Goal: Task Accomplishment & Management: Manage account settings

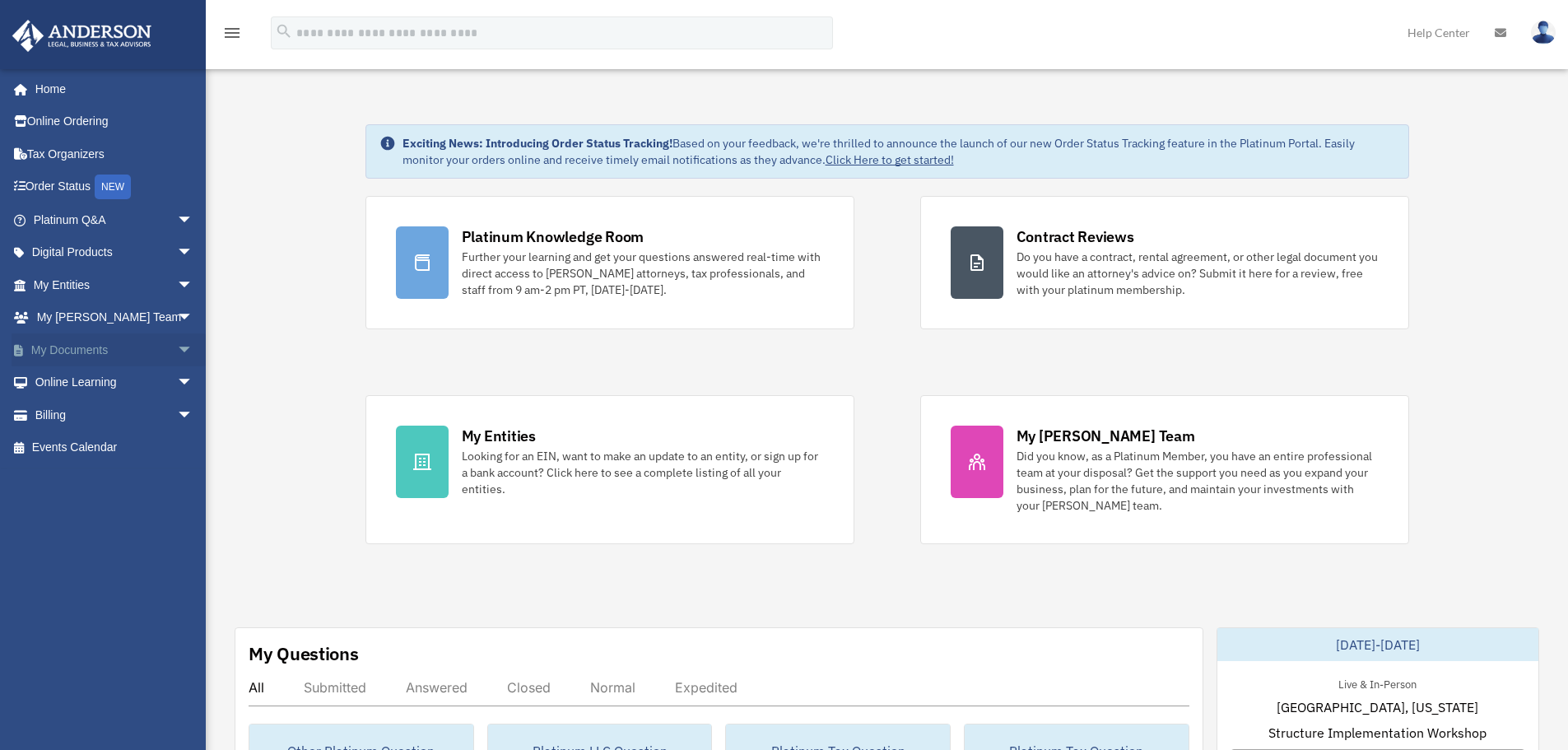
click at [177, 347] on span "arrow_drop_down" at bounding box center [193, 350] width 33 height 33
click at [78, 379] on link "Box" at bounding box center [120, 382] width 195 height 33
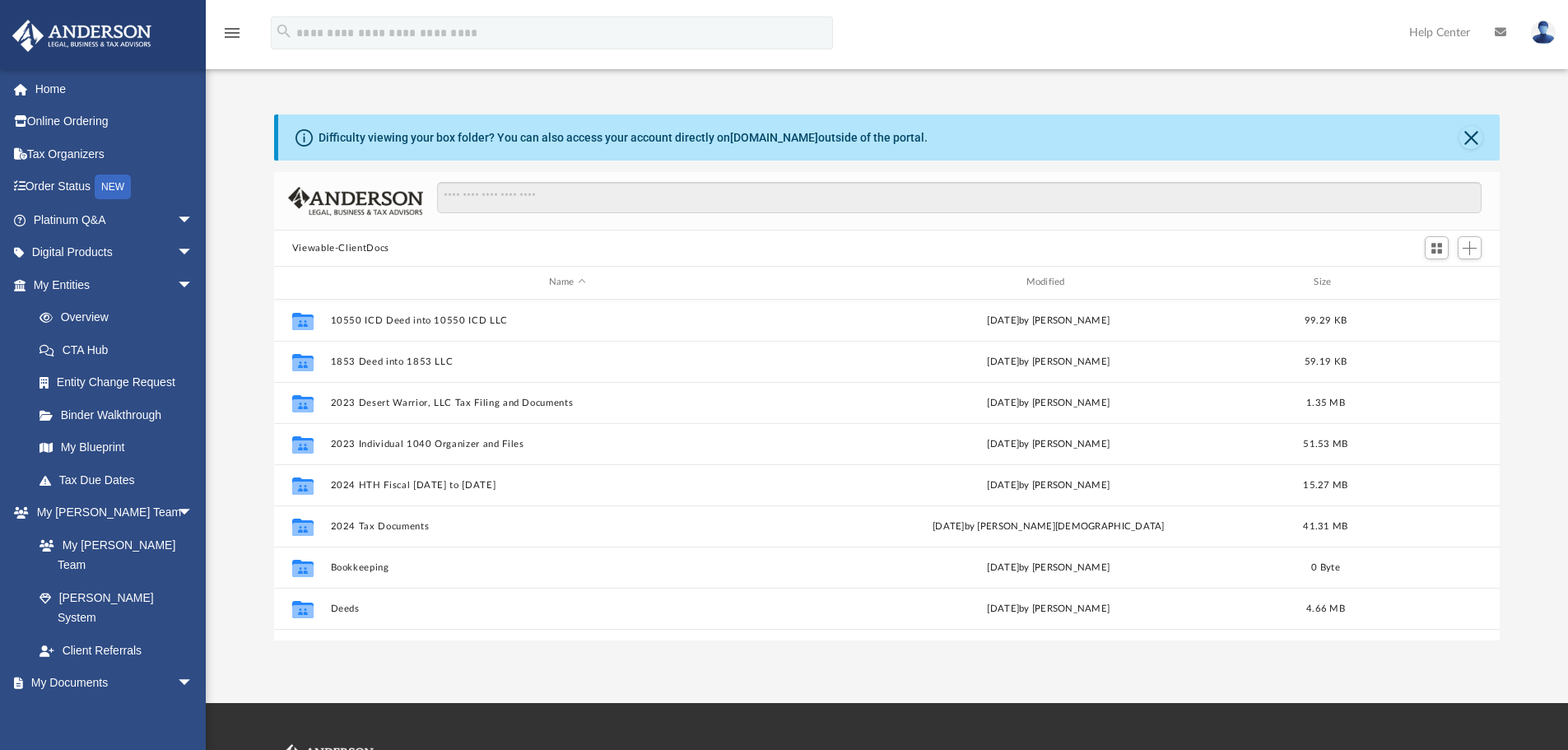
scroll to position [362, 1213]
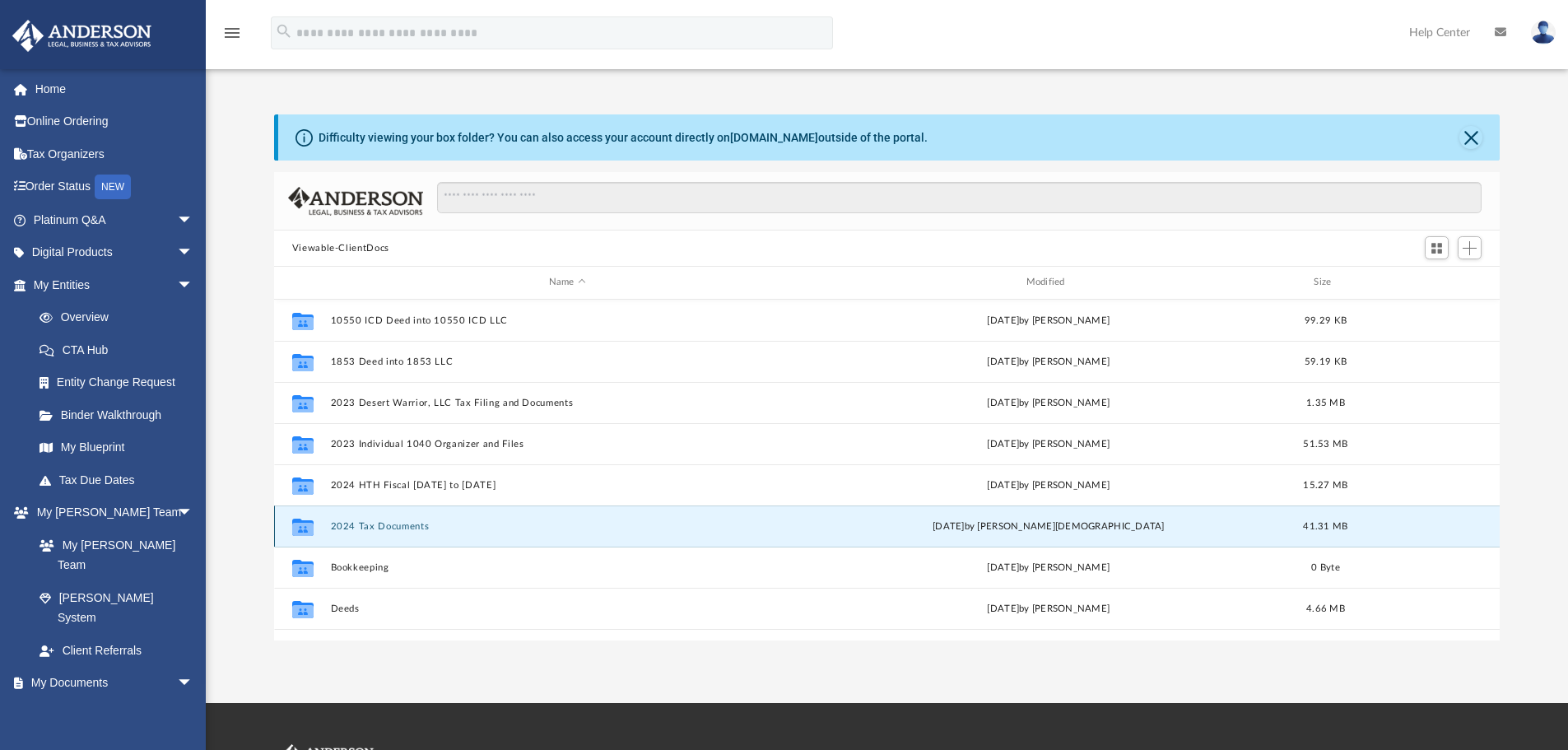
click at [389, 528] on button "2024 Tax Documents" at bounding box center [567, 526] width 474 height 10
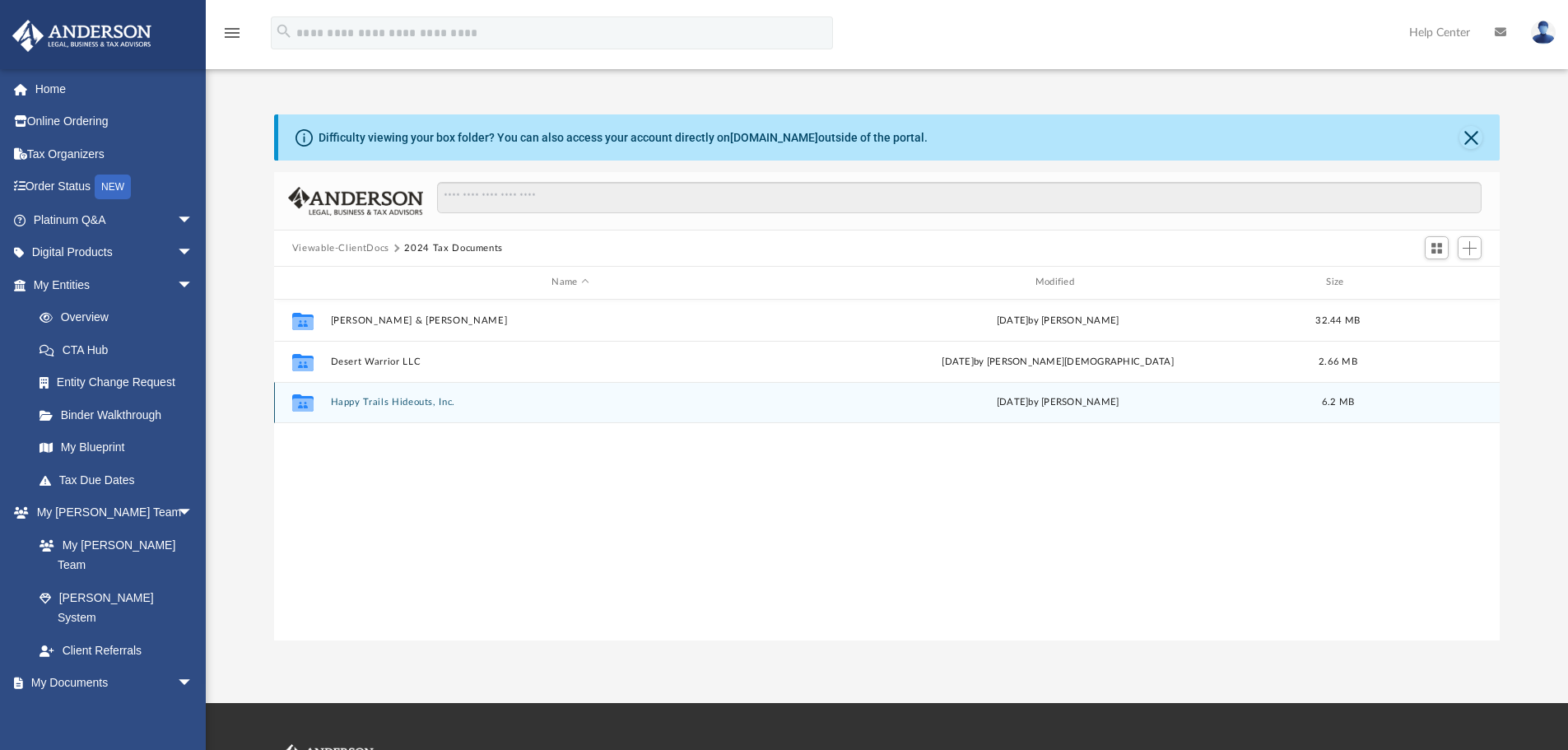
click at [362, 400] on button "Happy Trails Hideouts, Inc." at bounding box center [570, 401] width 480 height 10
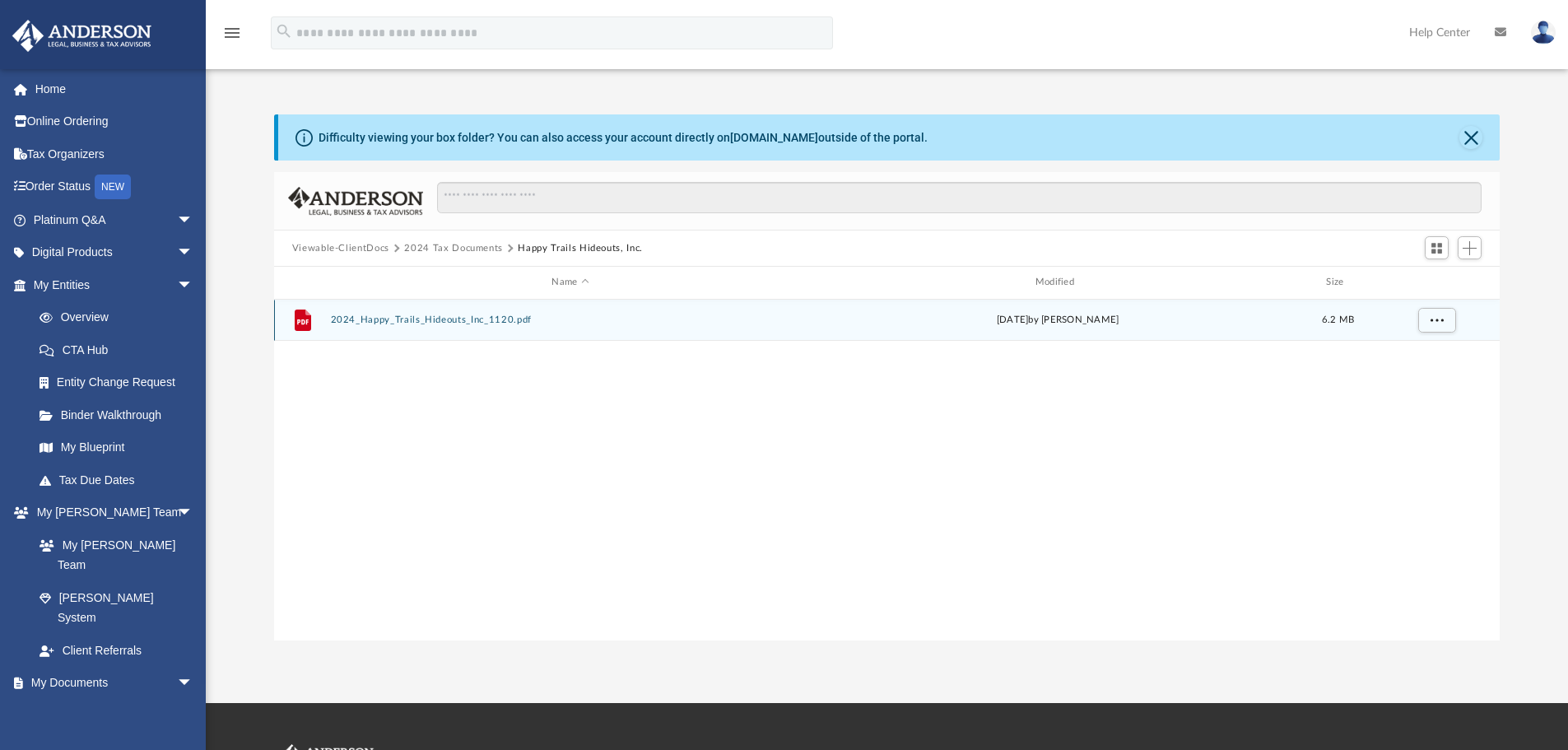
click at [414, 317] on button "2024_Happy_Trails_Hideouts_Inc_1120.pdf" at bounding box center [570, 319] width 480 height 10
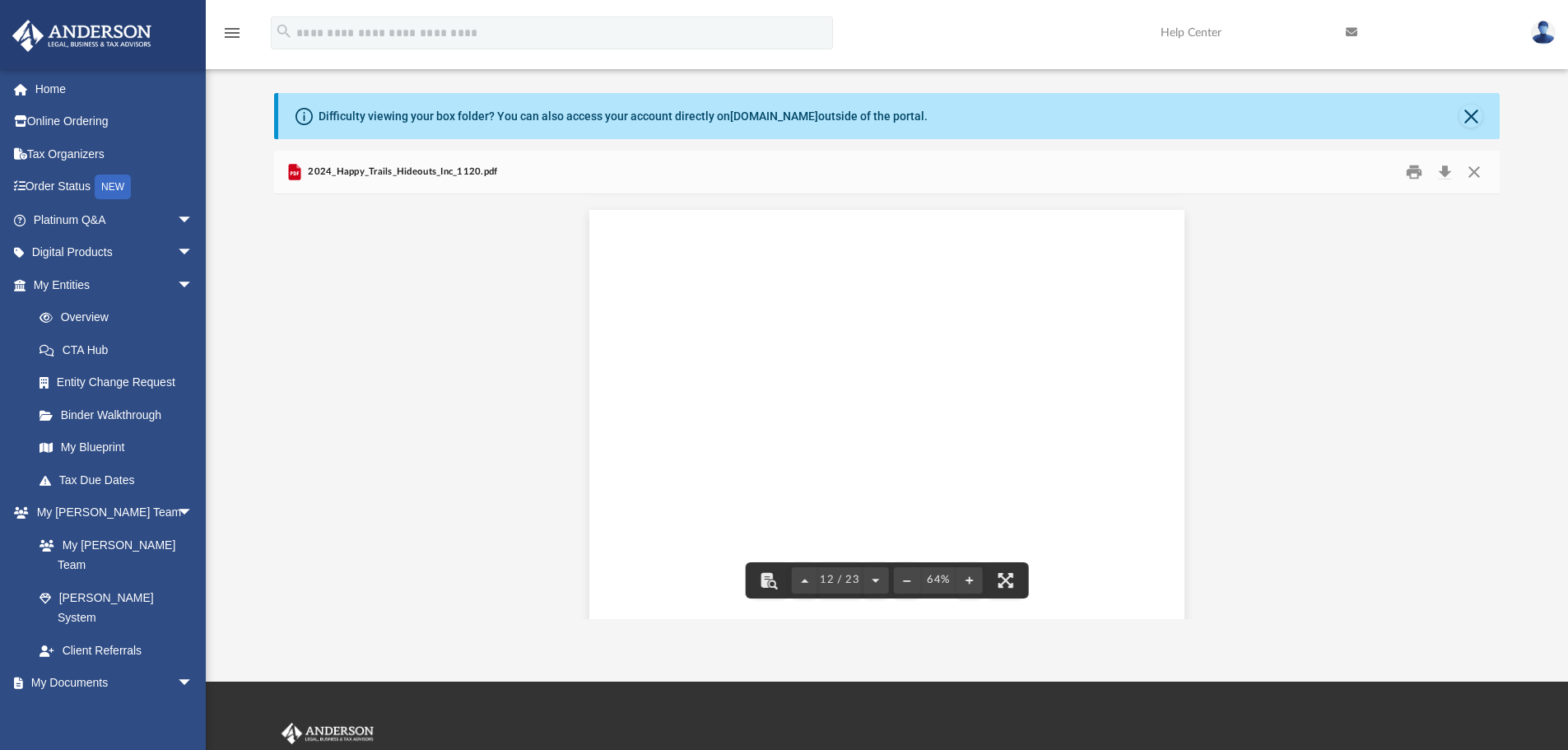
scroll to position [0, 0]
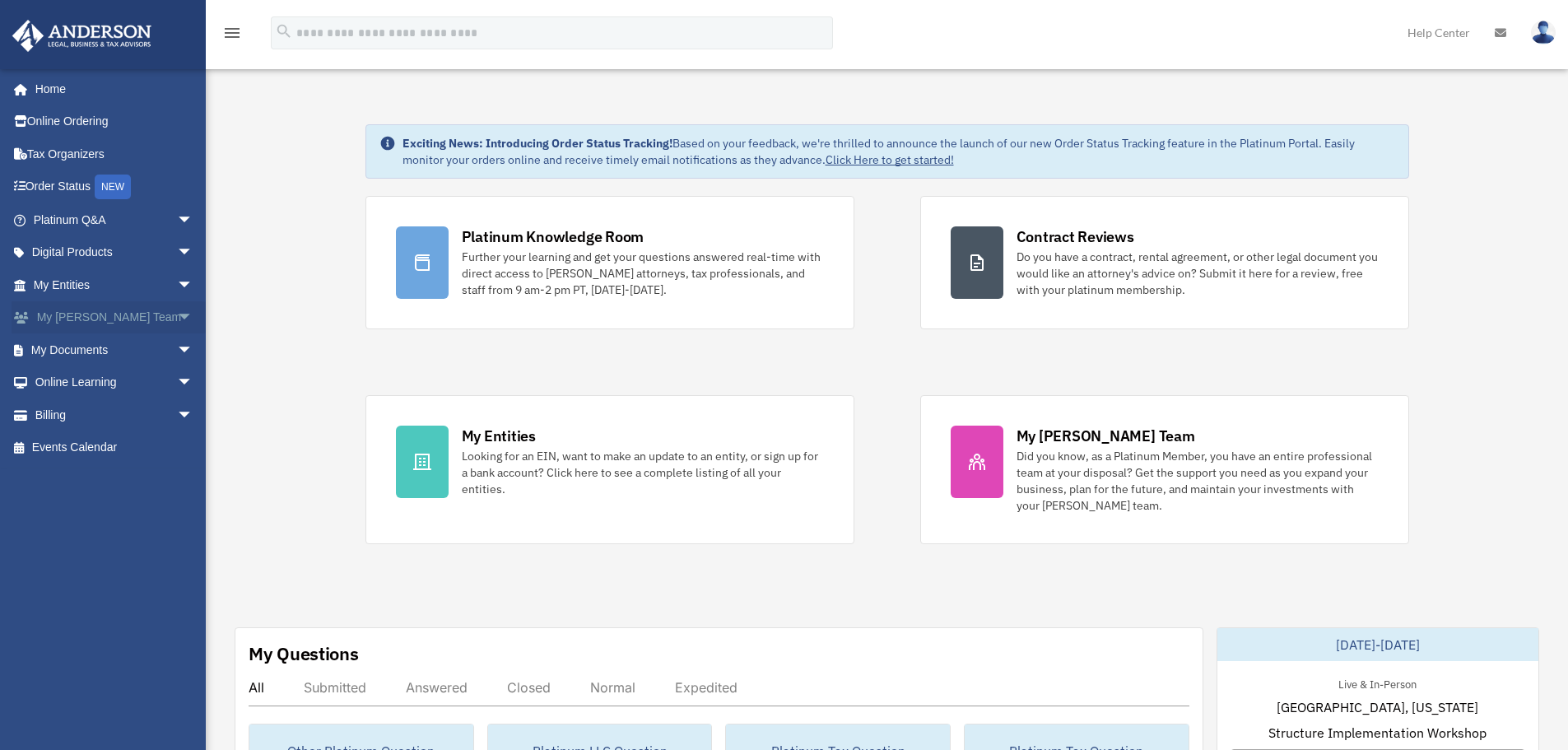
click at [177, 316] on span "arrow_drop_down" at bounding box center [193, 317] width 33 height 33
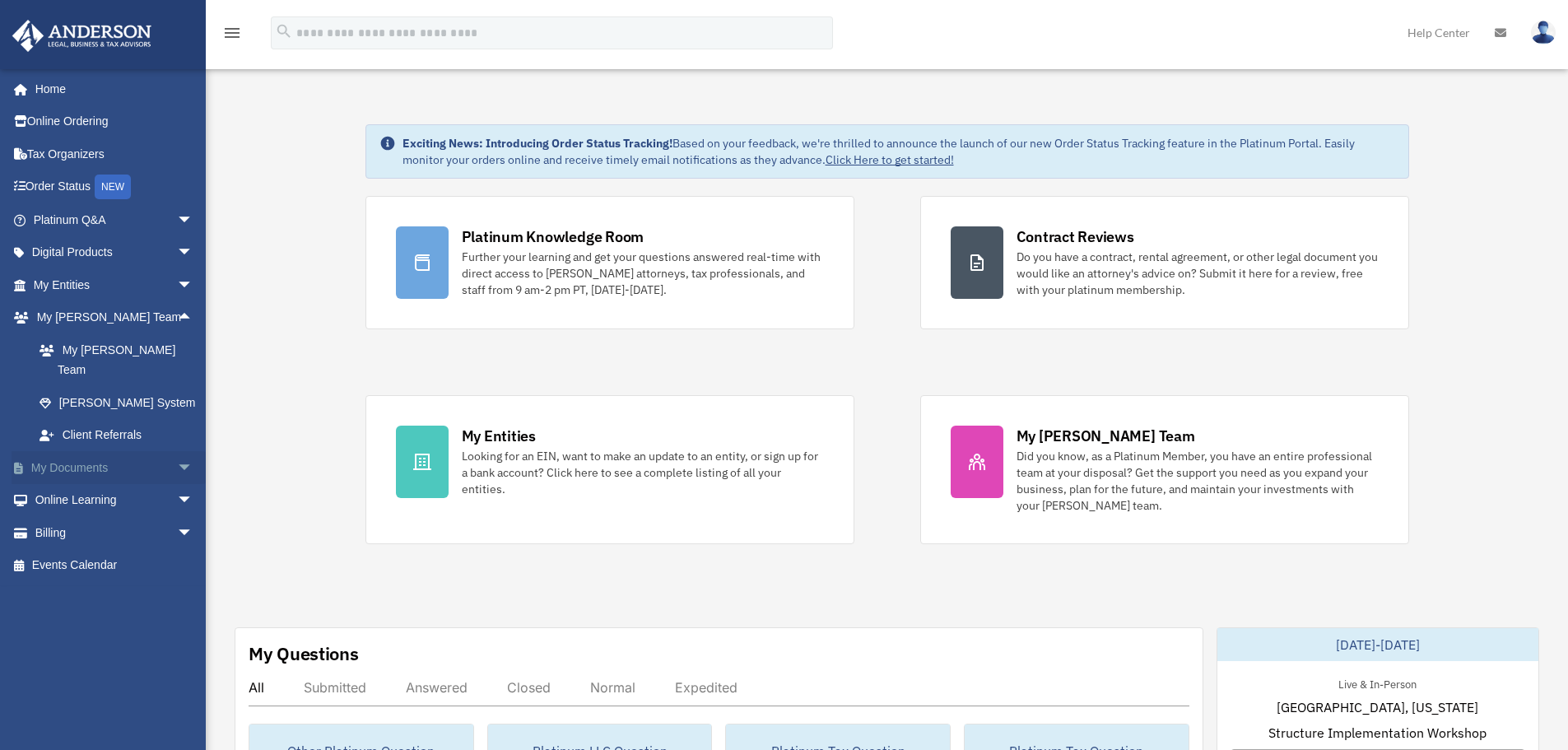
click at [178, 451] on span "arrow_drop_down" at bounding box center [193, 467] width 33 height 33
click at [76, 486] on link "Box" at bounding box center [120, 500] width 195 height 33
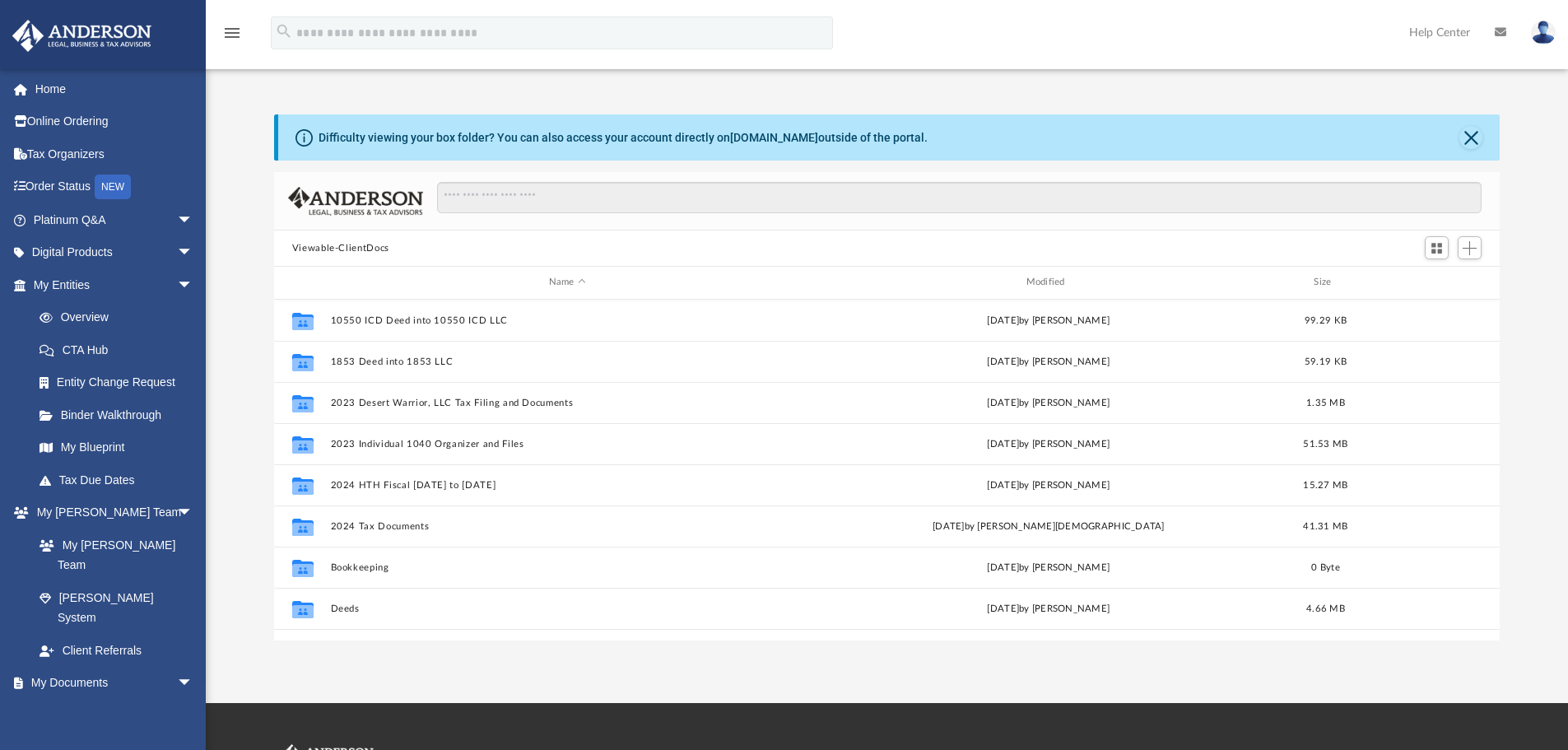
scroll to position [362, 1213]
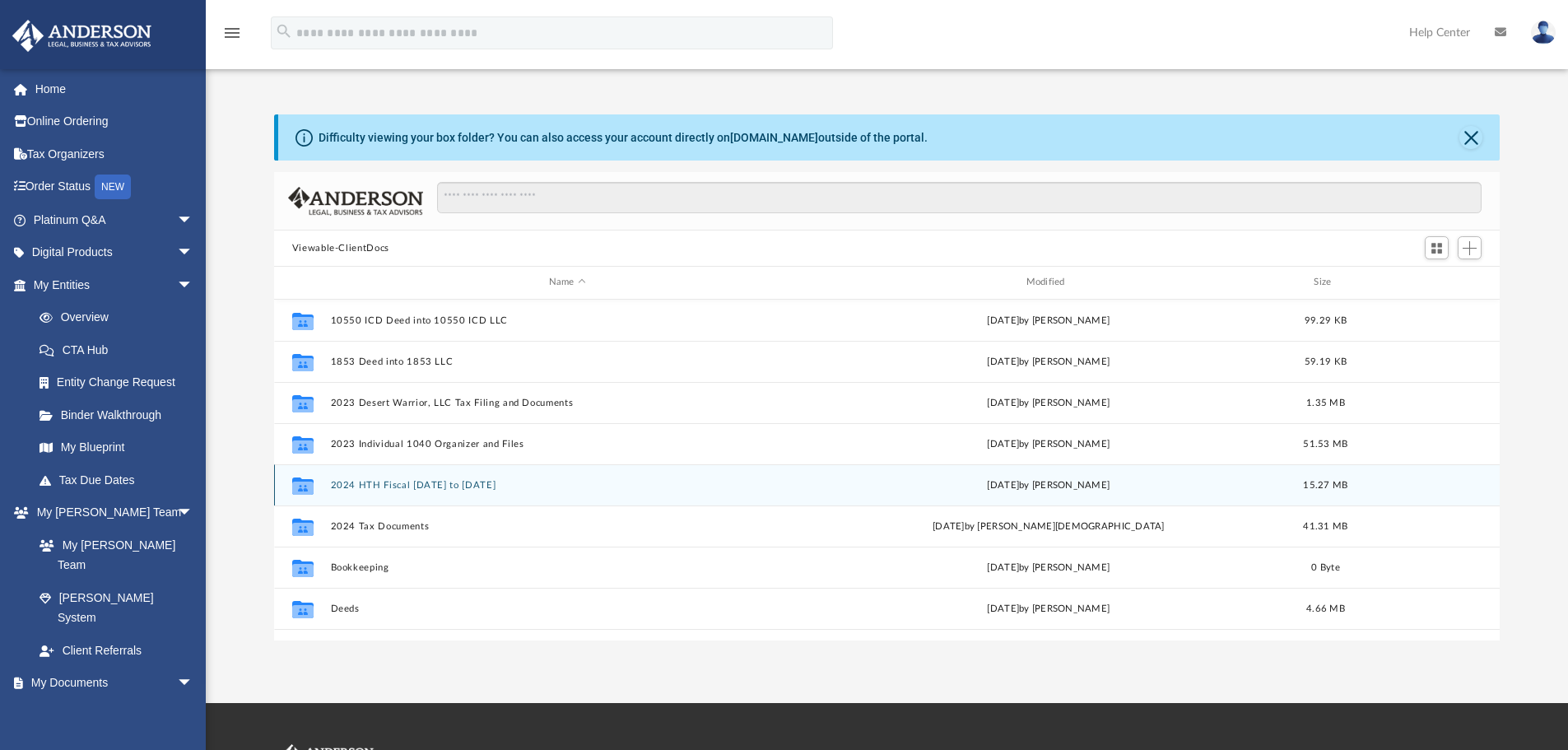
click at [417, 486] on button "2024 HTH Fiscal Jul 1 2023 to Jun 30 2024" at bounding box center [567, 485] width 474 height 10
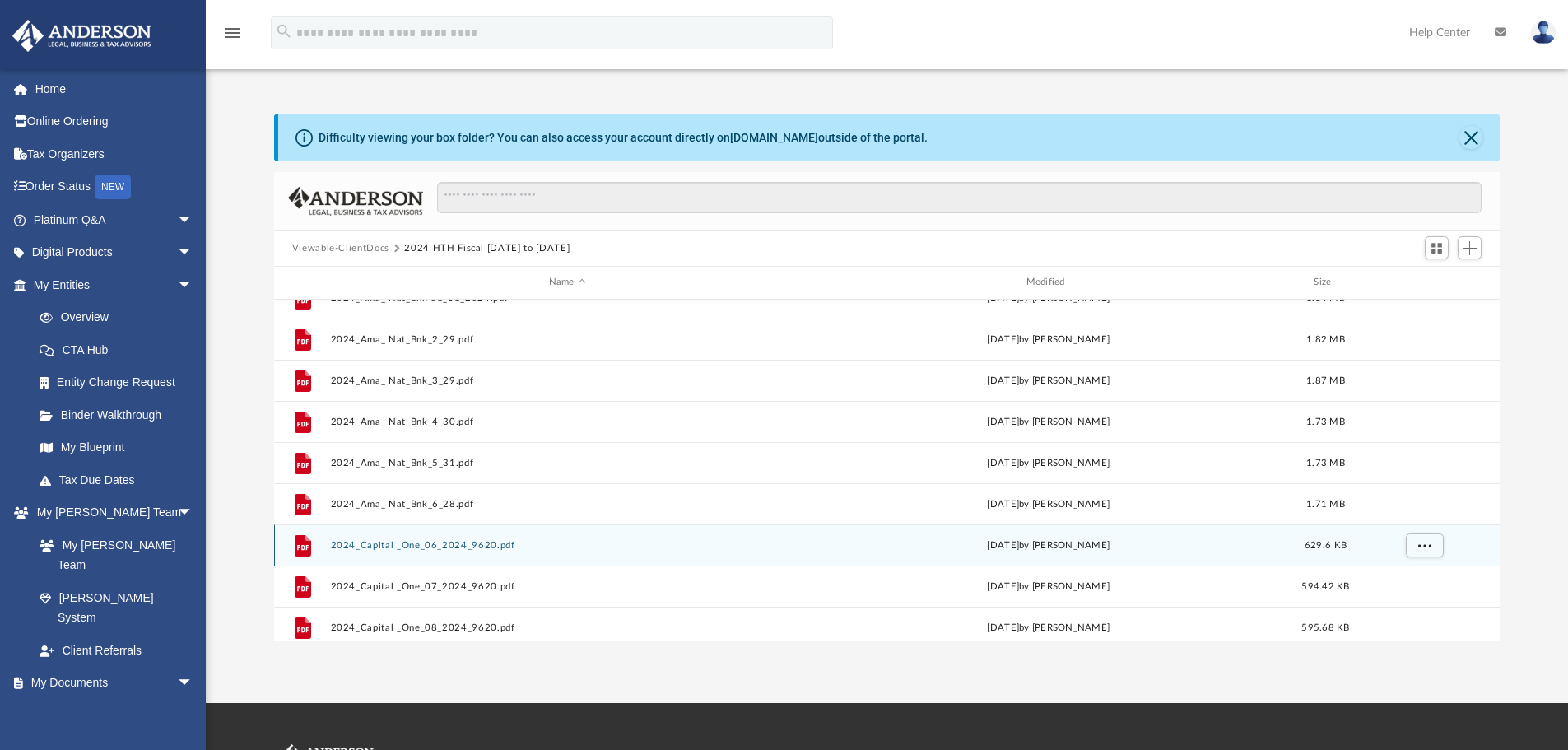
scroll to position [0, 0]
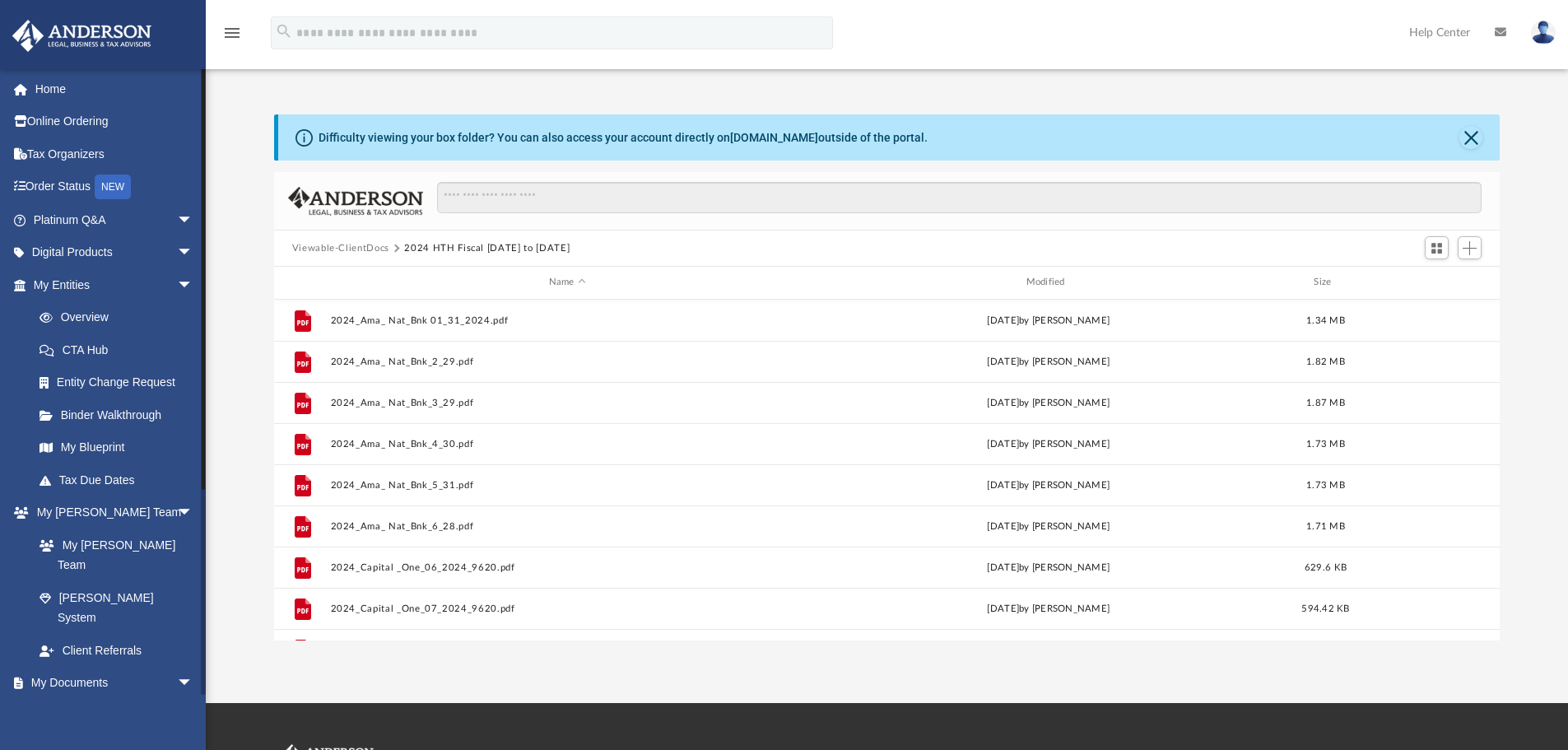
click at [77, 699] on link "Box" at bounding box center [120, 715] width 195 height 33
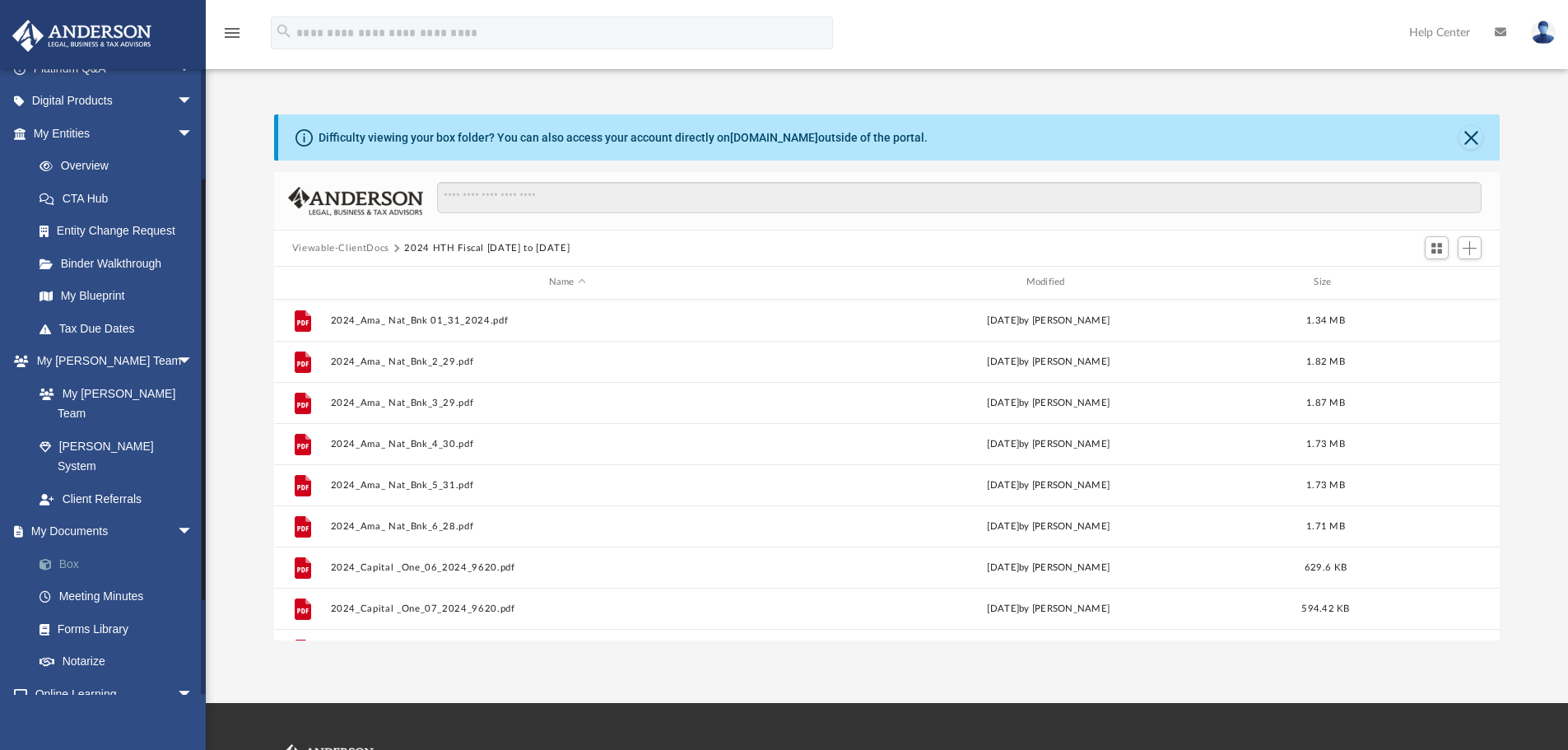
scroll to position [164, 0]
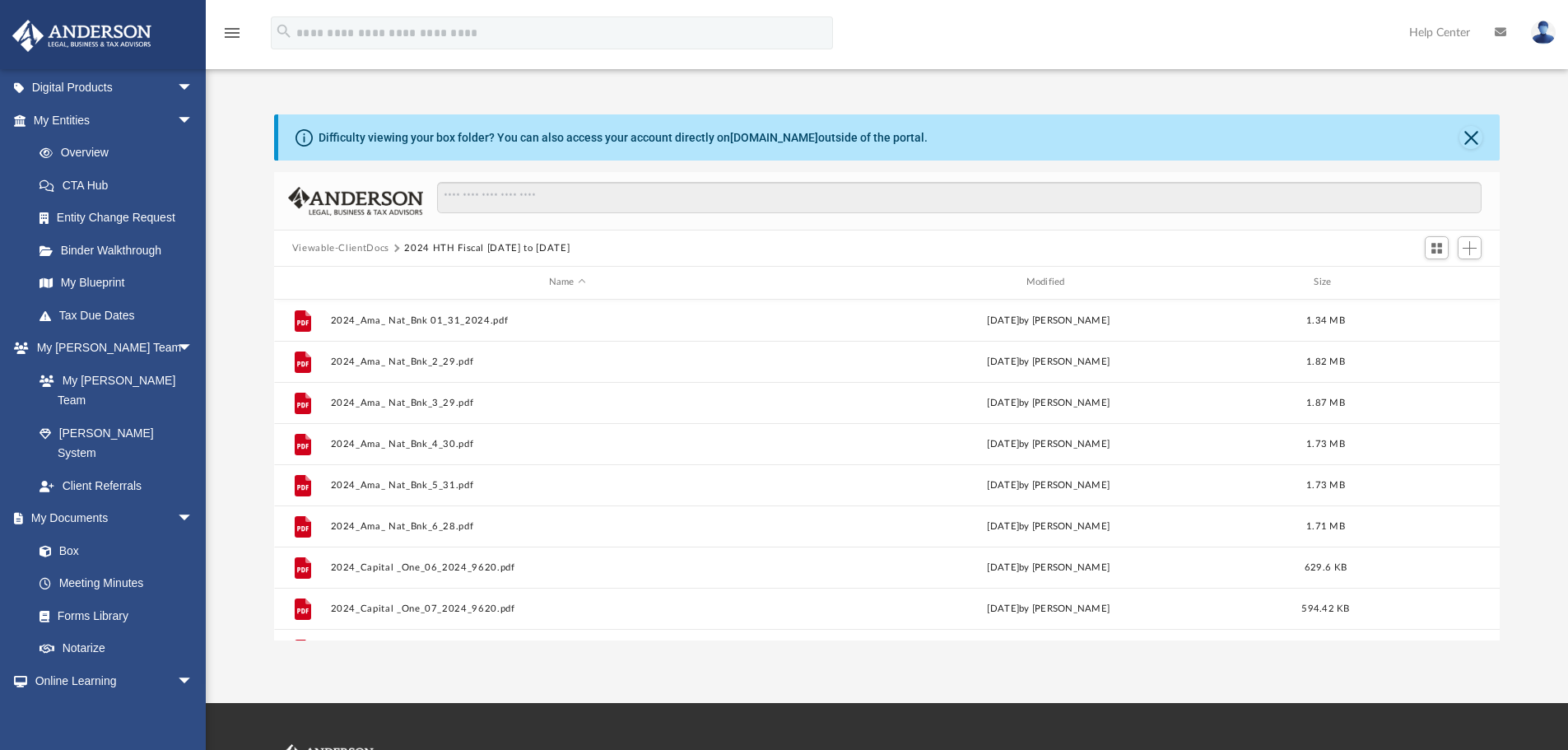
click at [365, 248] on button "Viewable-ClientDocs" at bounding box center [340, 249] width 97 height 15
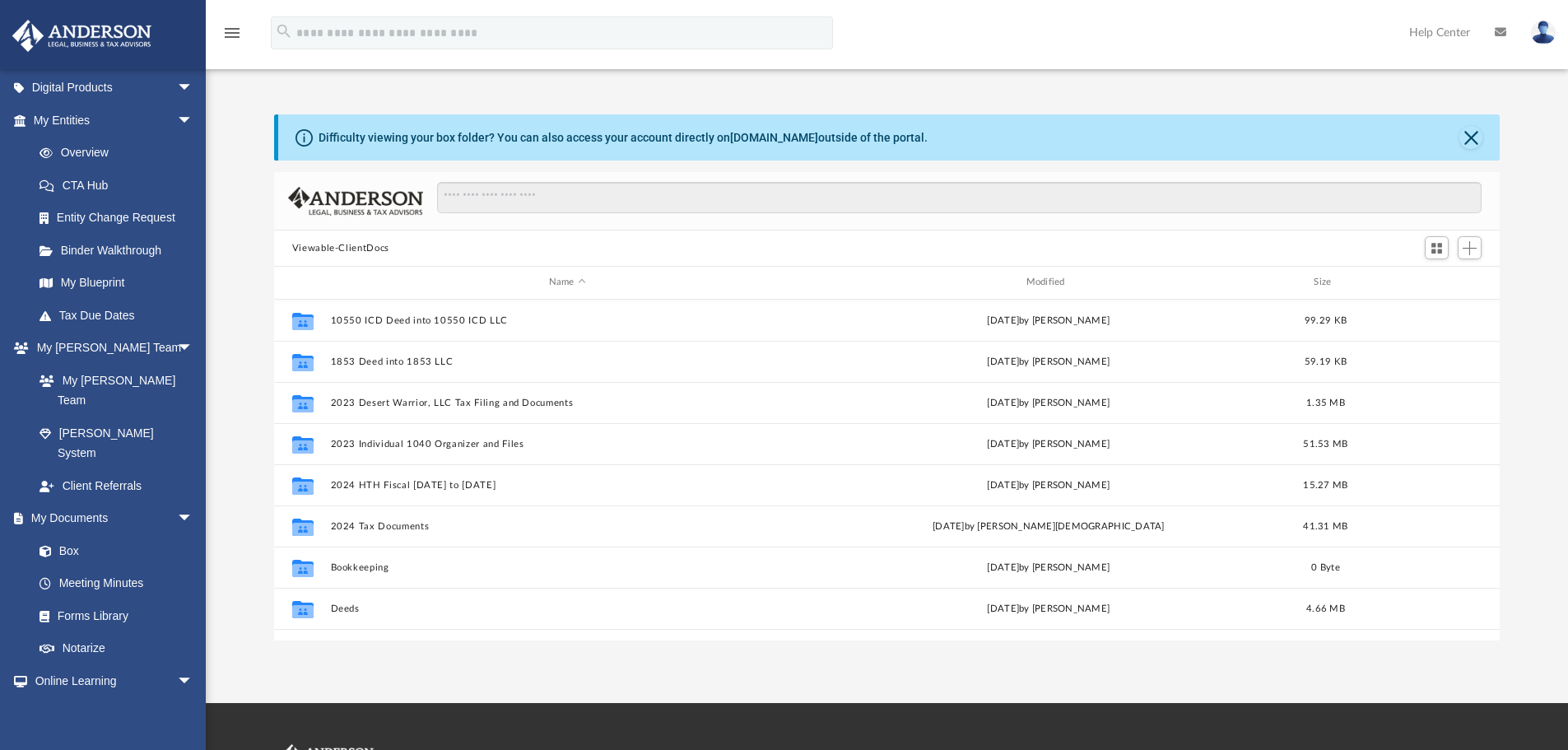
click at [361, 248] on button "Viewable-ClientDocs" at bounding box center [340, 249] width 97 height 15
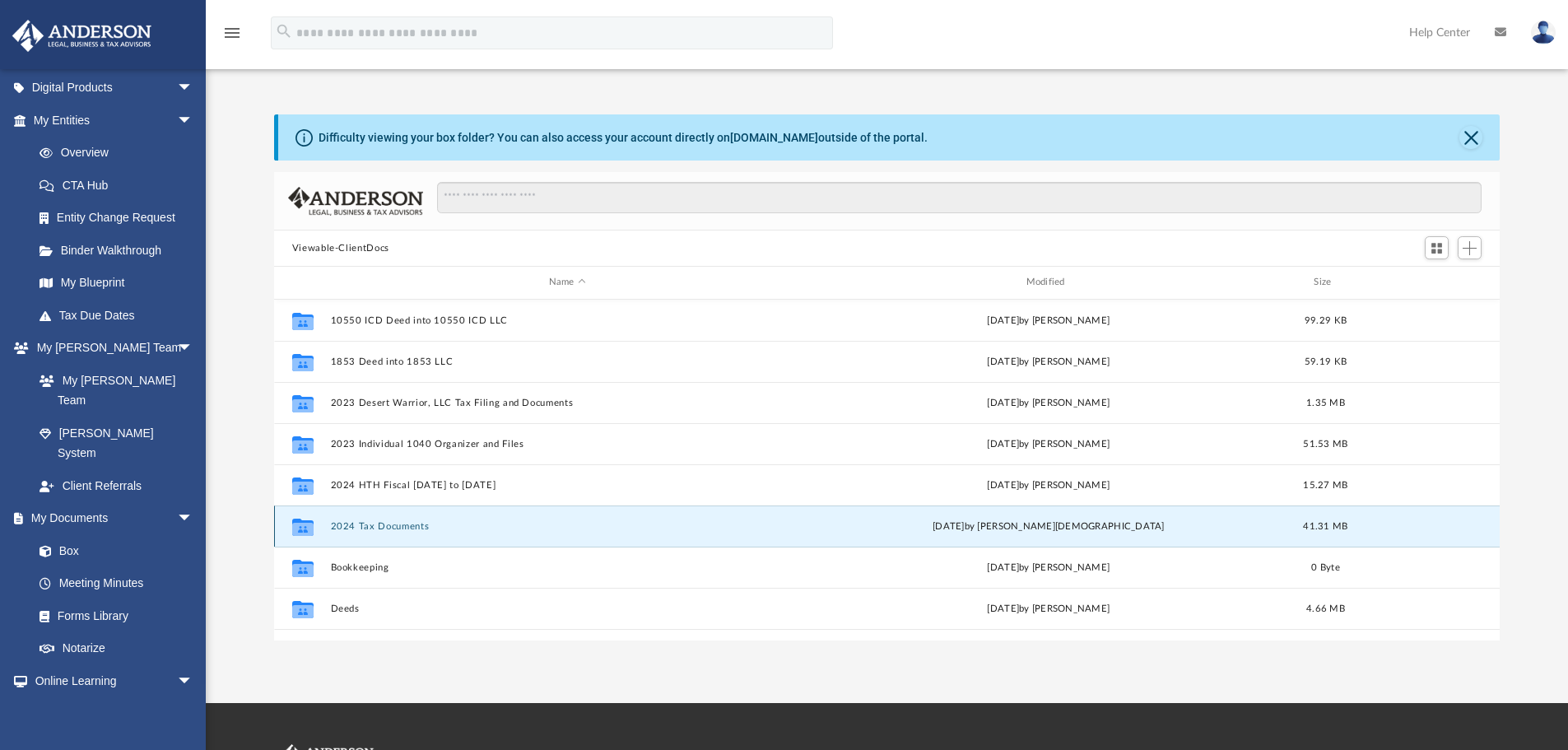
click at [372, 527] on button "2024 Tax Documents" at bounding box center [567, 526] width 474 height 10
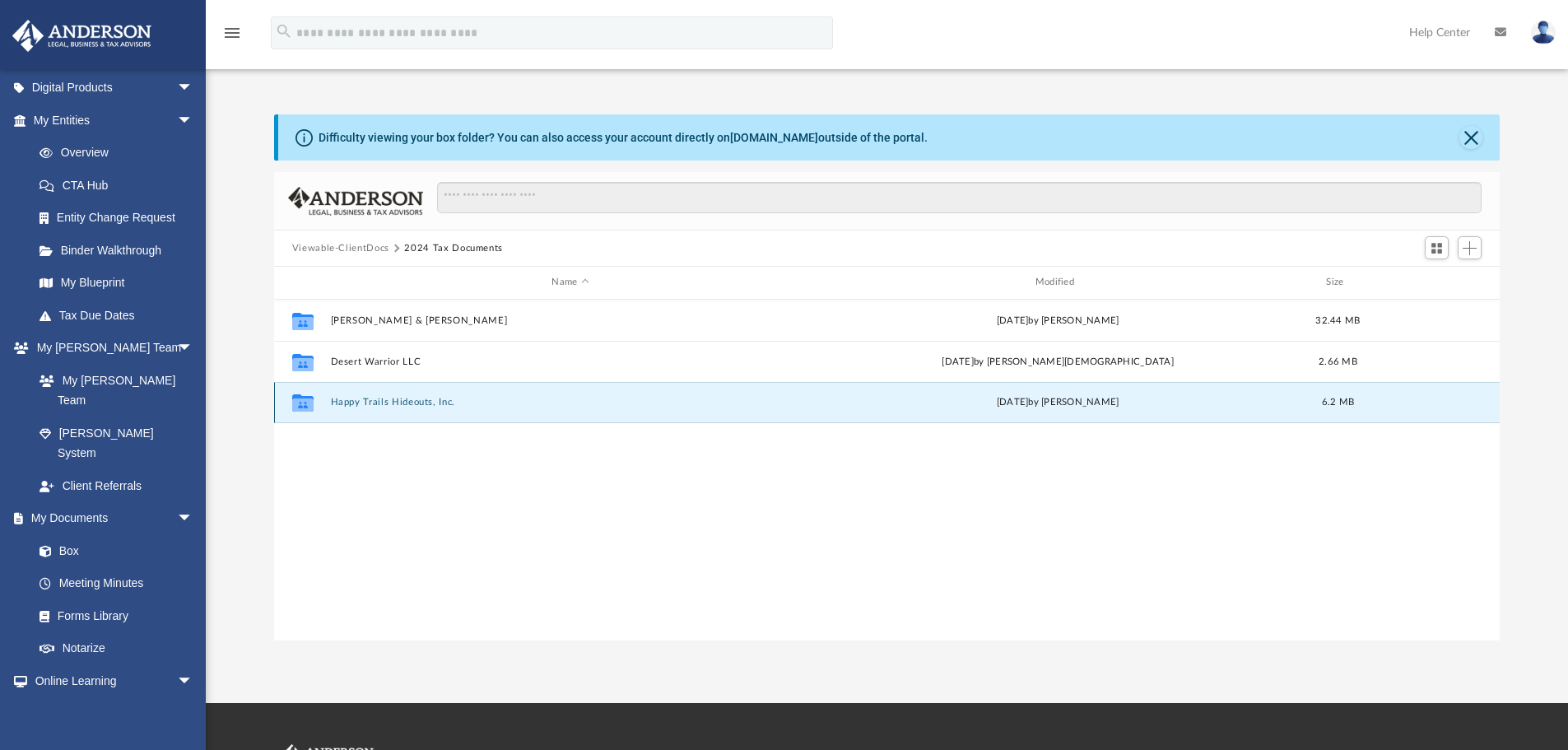
click at [353, 402] on button "Happy Trails Hideouts, Inc." at bounding box center [570, 401] width 480 height 10
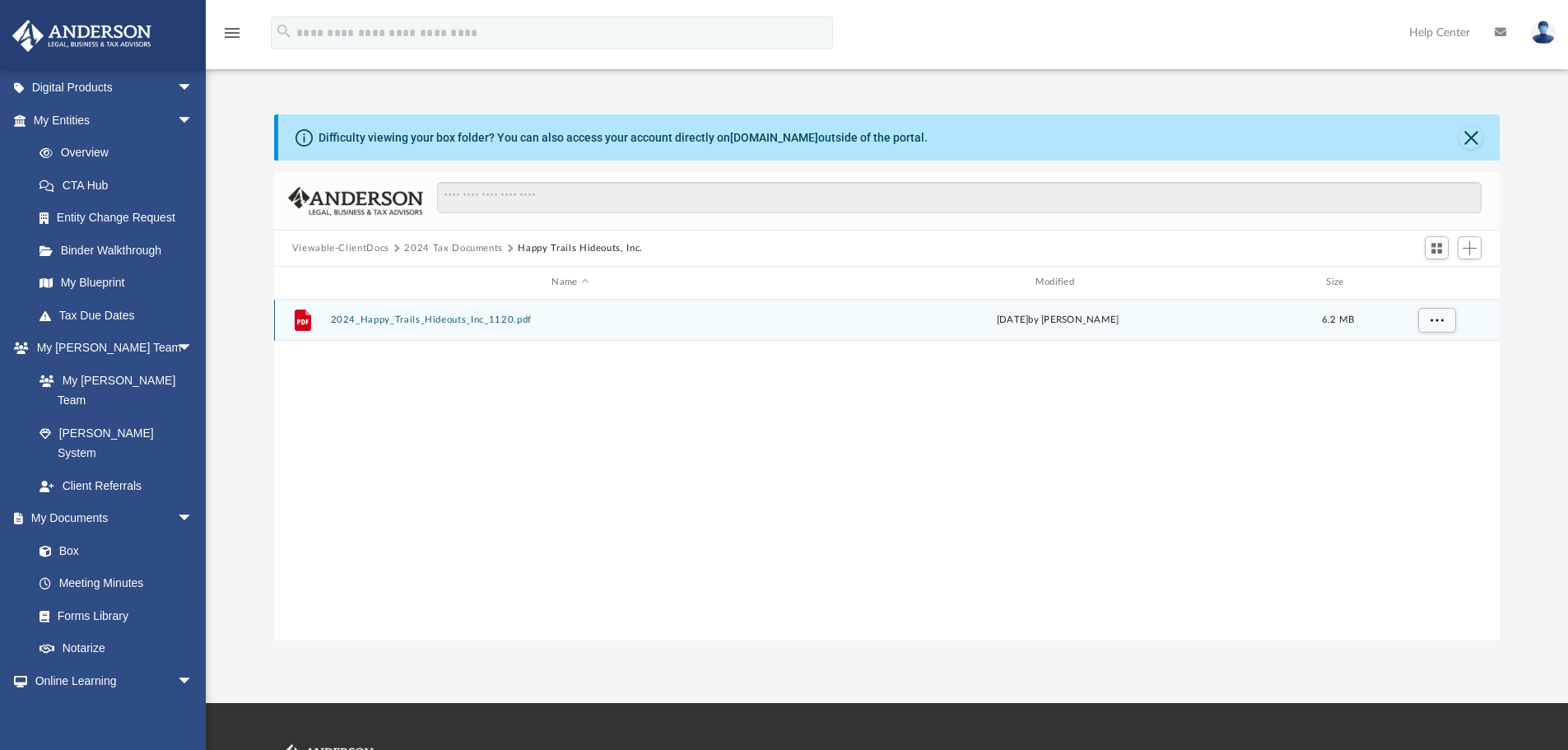
click at [358, 318] on button "2024_Happy_Trails_Hideouts_Inc_1120.pdf" at bounding box center [570, 319] width 480 height 10
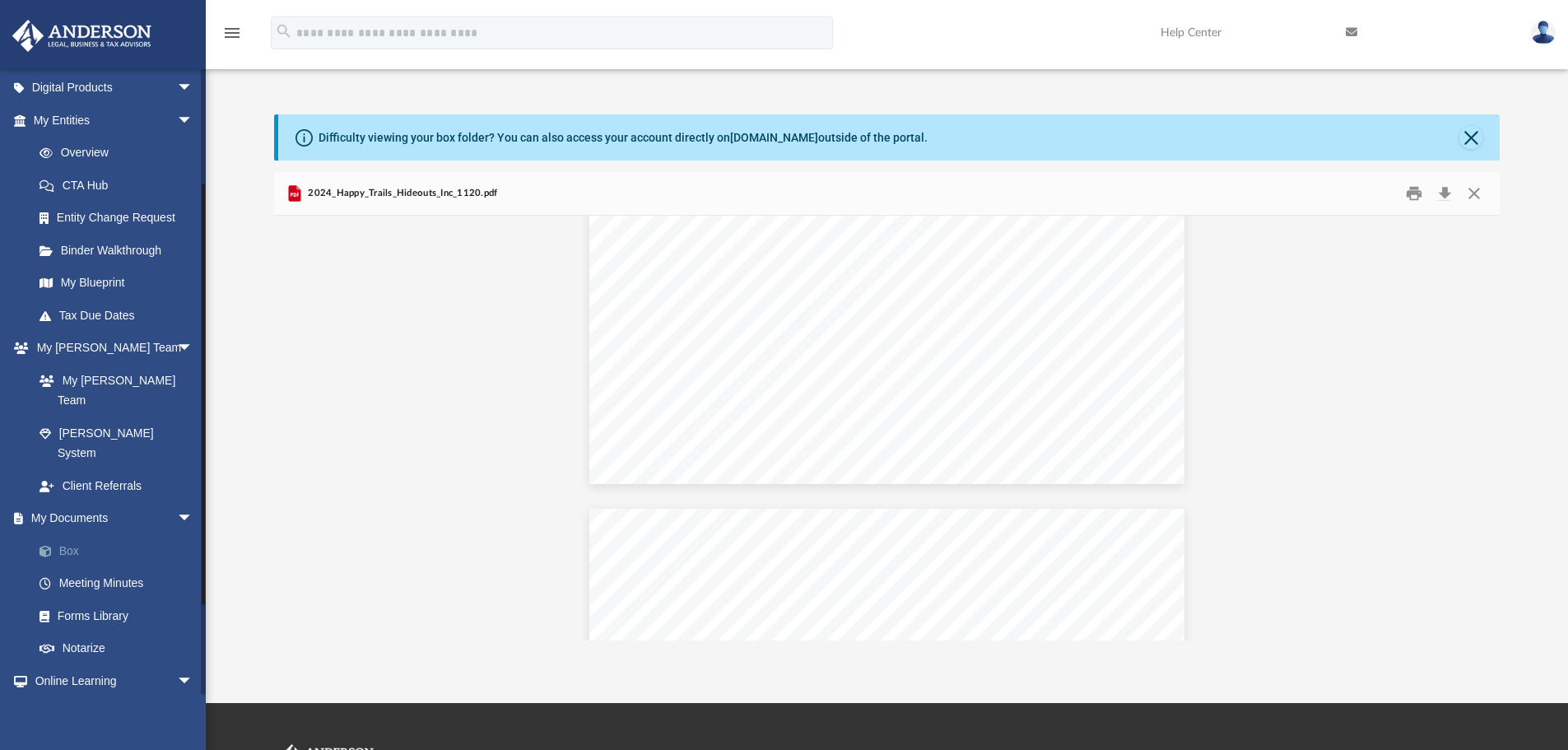
click at [62, 534] on link "Box" at bounding box center [120, 550] width 195 height 33
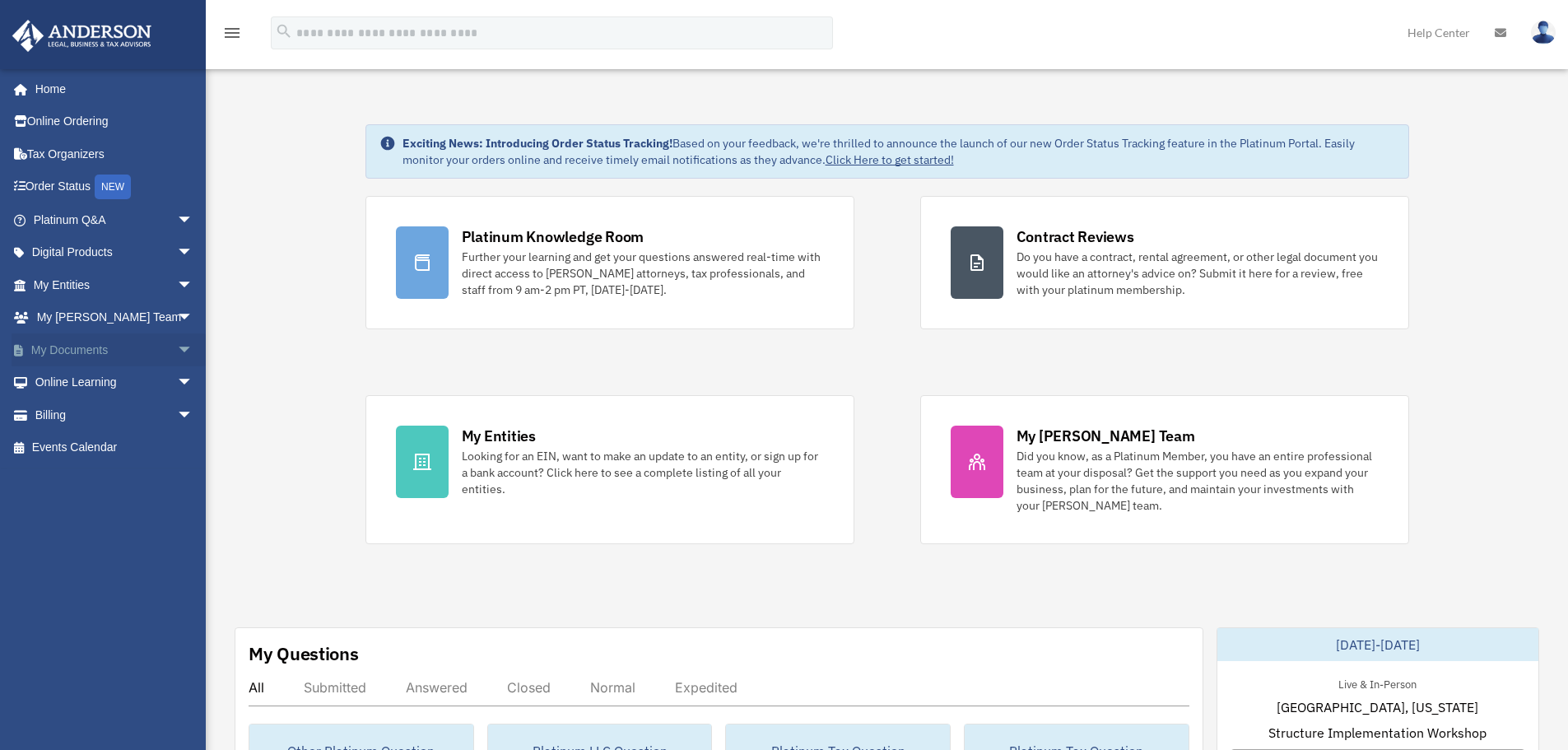
click at [177, 346] on span "arrow_drop_down" at bounding box center [193, 350] width 33 height 33
click at [75, 381] on link "Box" at bounding box center [120, 382] width 195 height 33
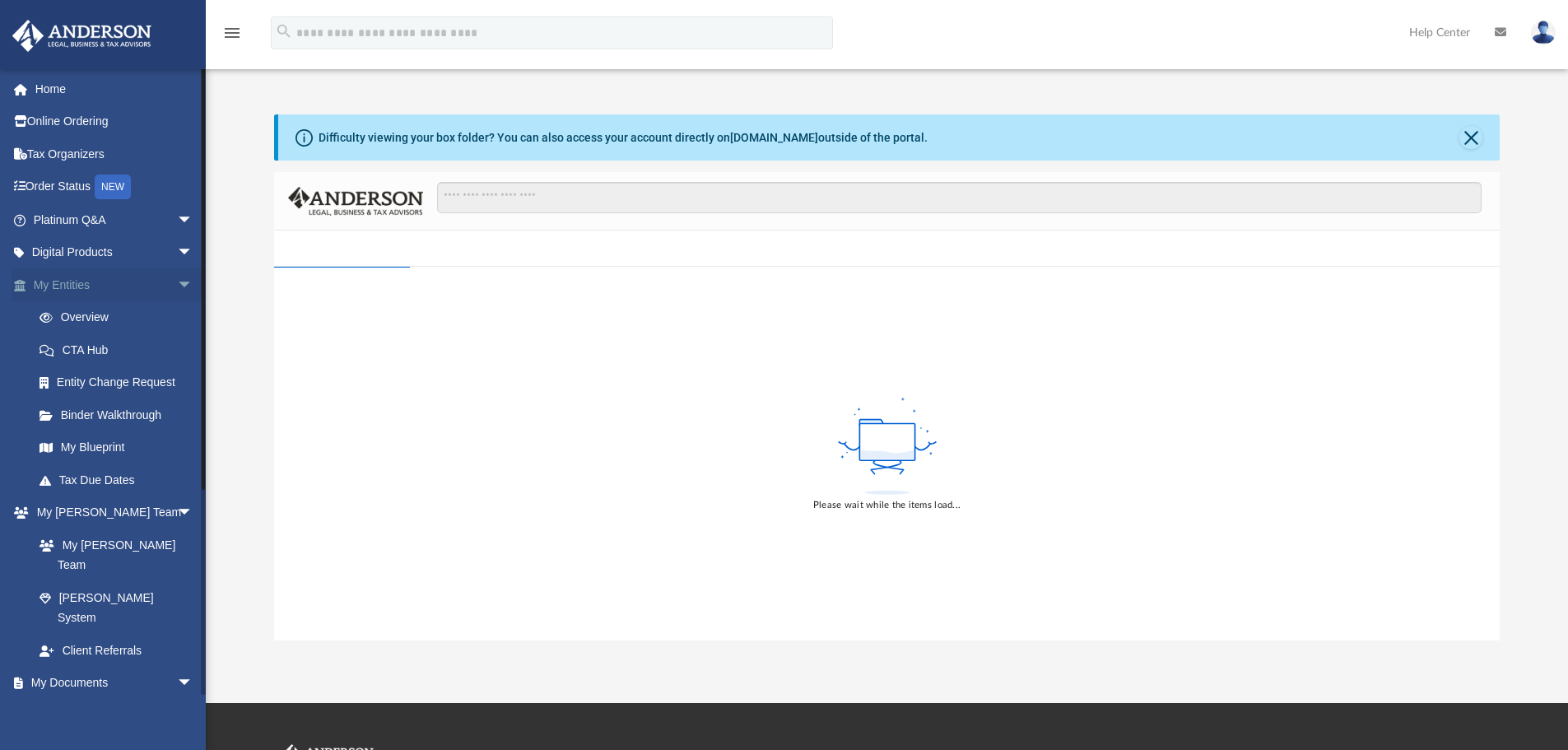
click at [177, 285] on span "arrow_drop_down" at bounding box center [193, 284] width 33 height 33
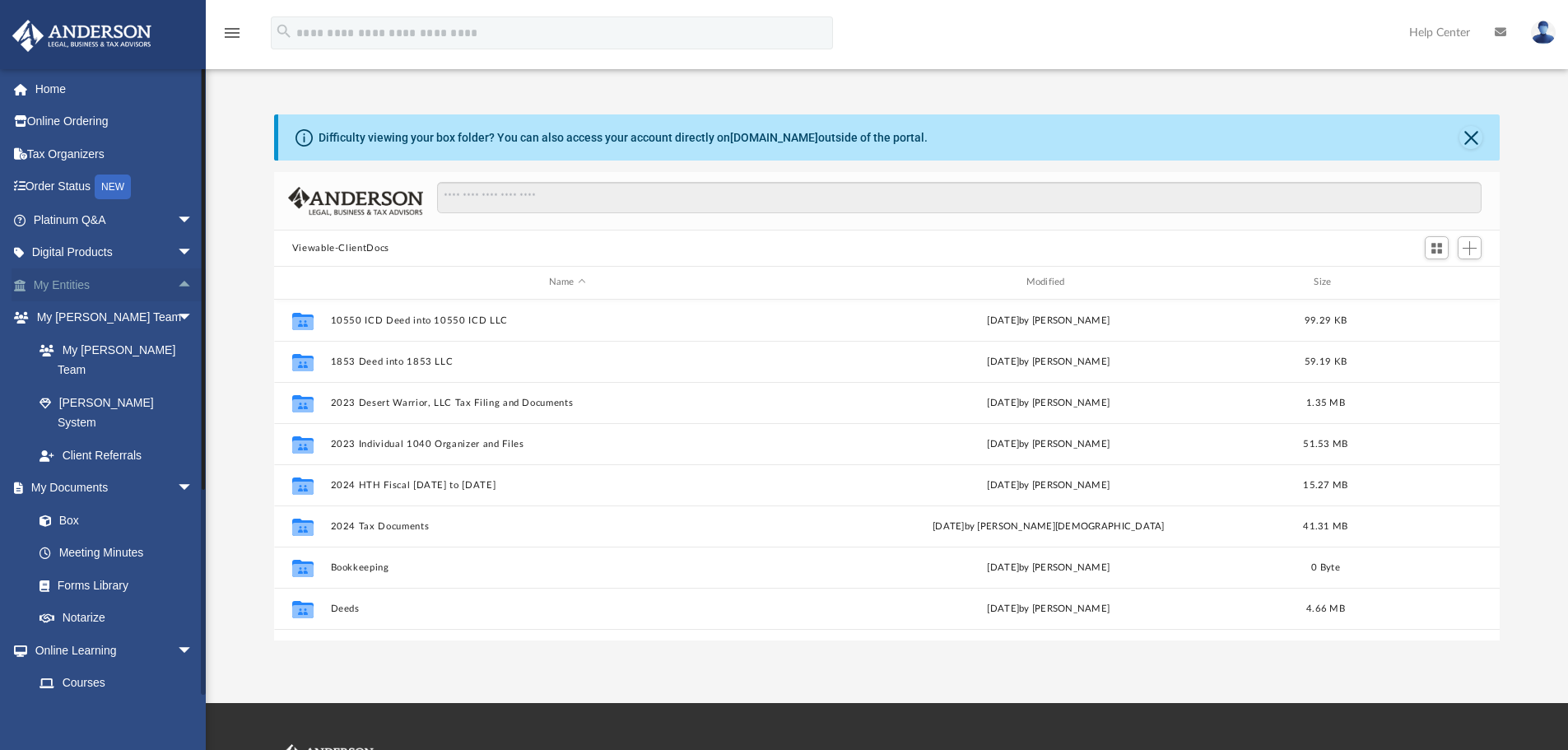
scroll to position [362, 1213]
click at [177, 285] on span "arrow_drop_up" at bounding box center [193, 284] width 33 height 33
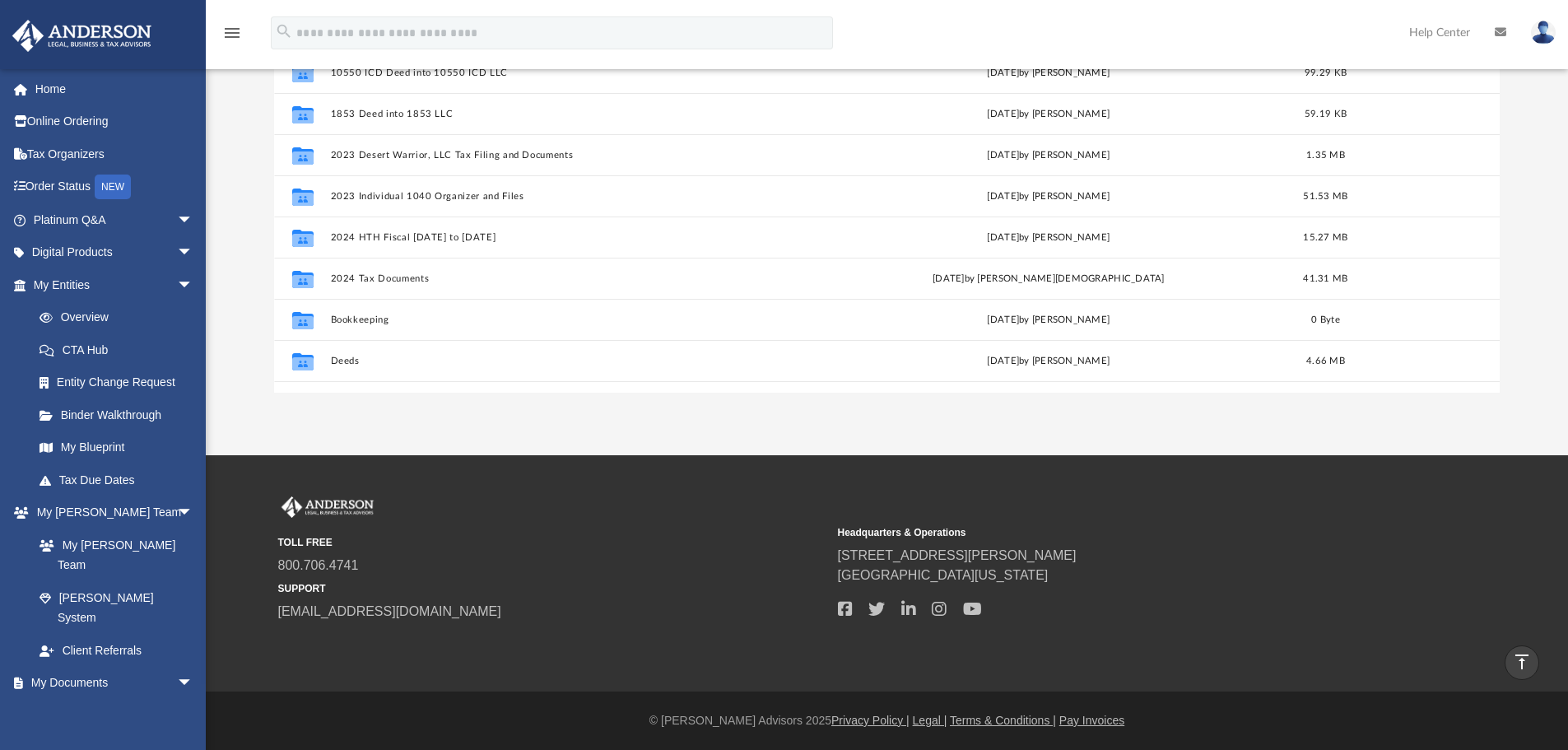
scroll to position [0, 0]
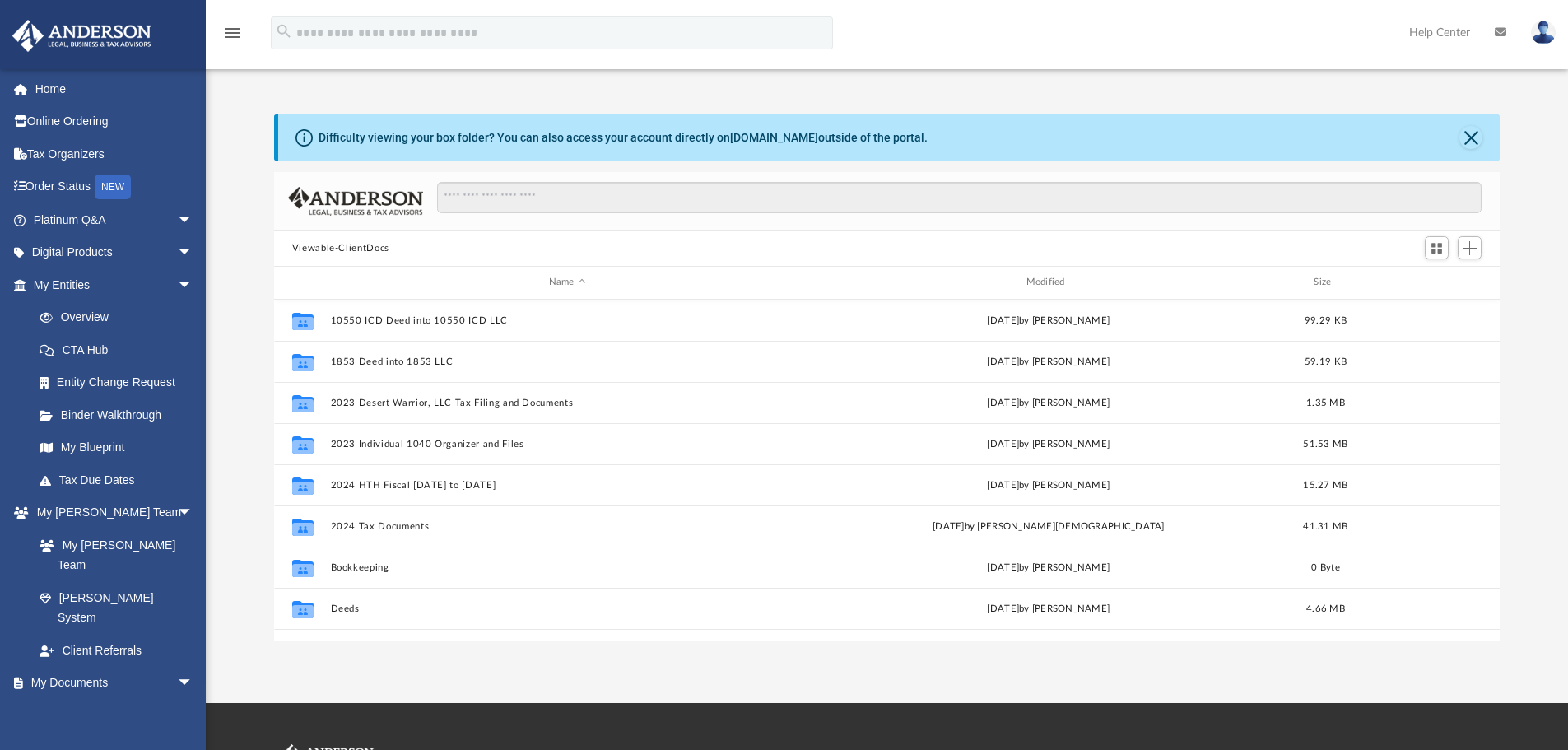
click at [348, 248] on button "Viewable-ClientDocs" at bounding box center [340, 249] width 97 height 15
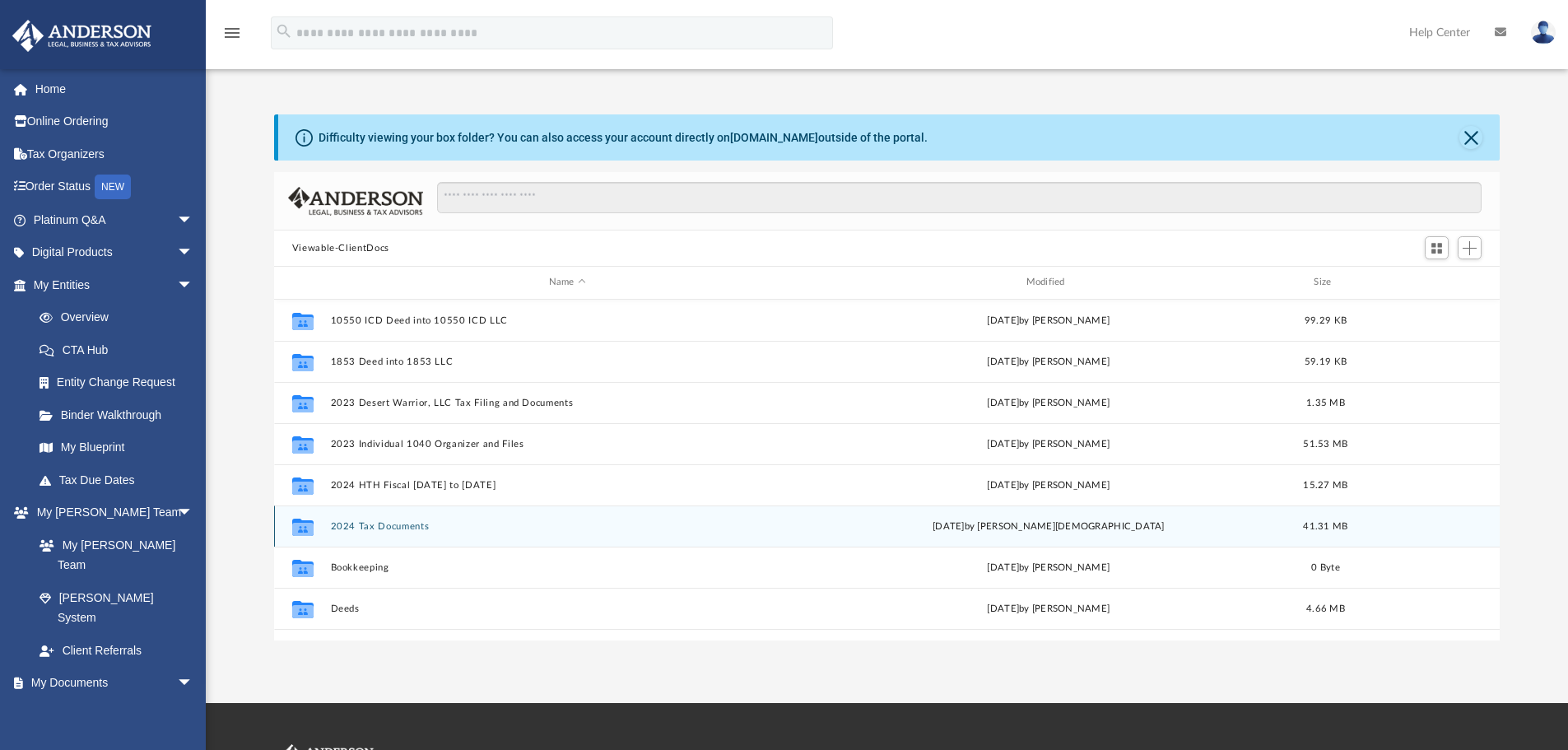
click at [359, 526] on button "2024 Tax Documents" at bounding box center [567, 526] width 474 height 10
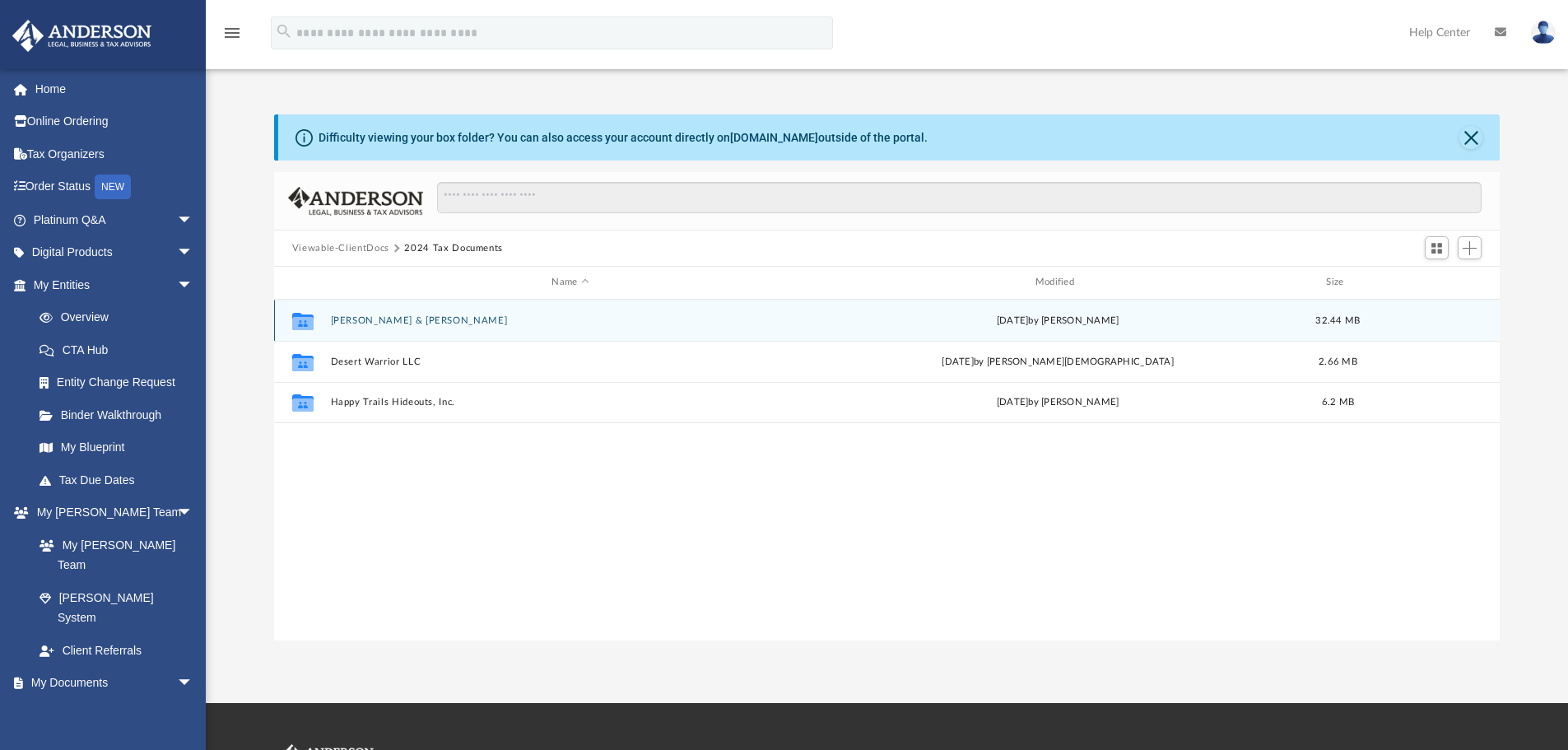
click at [381, 317] on button "Abshere, Beverly & Philip" at bounding box center [570, 320] width 480 height 10
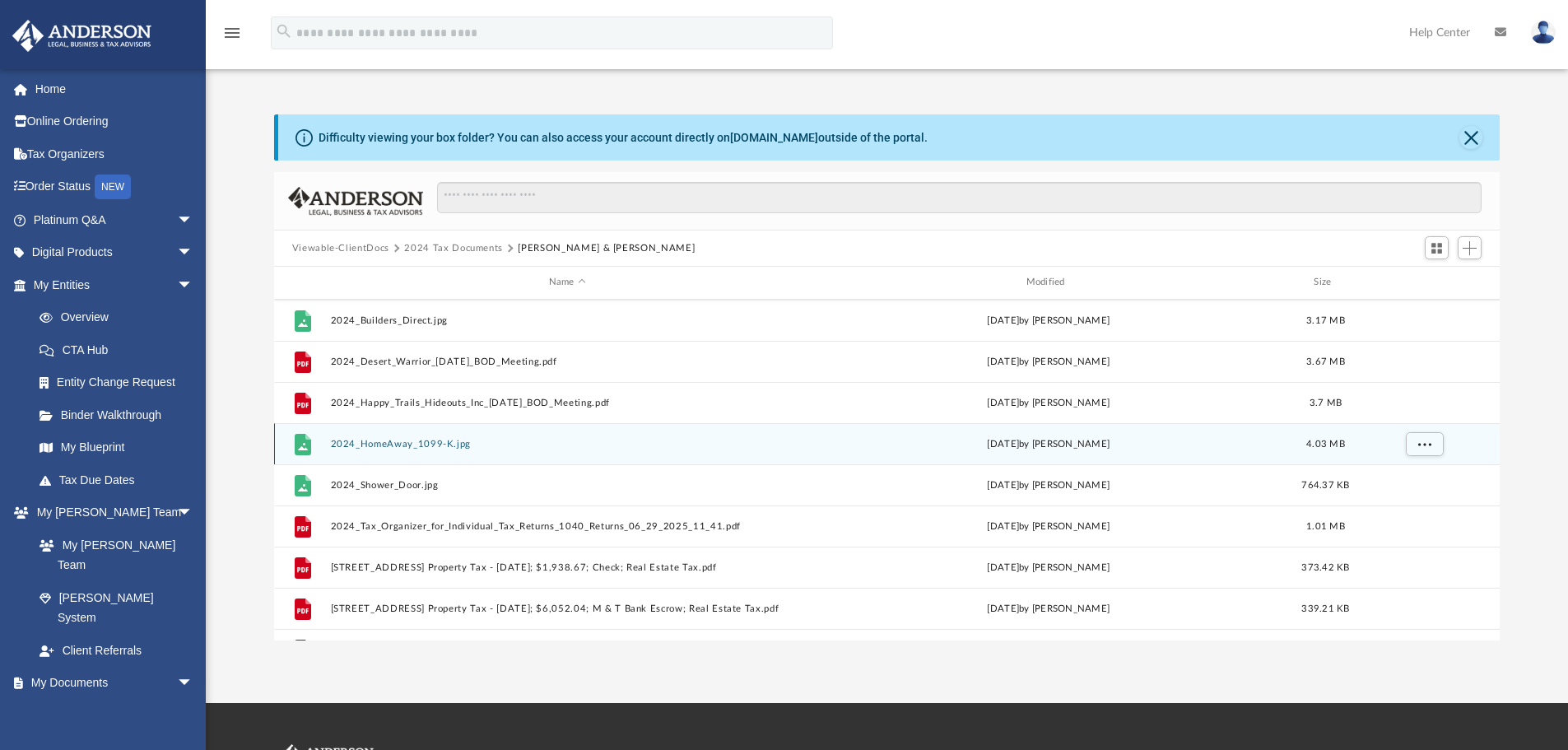
scroll to position [576, 0]
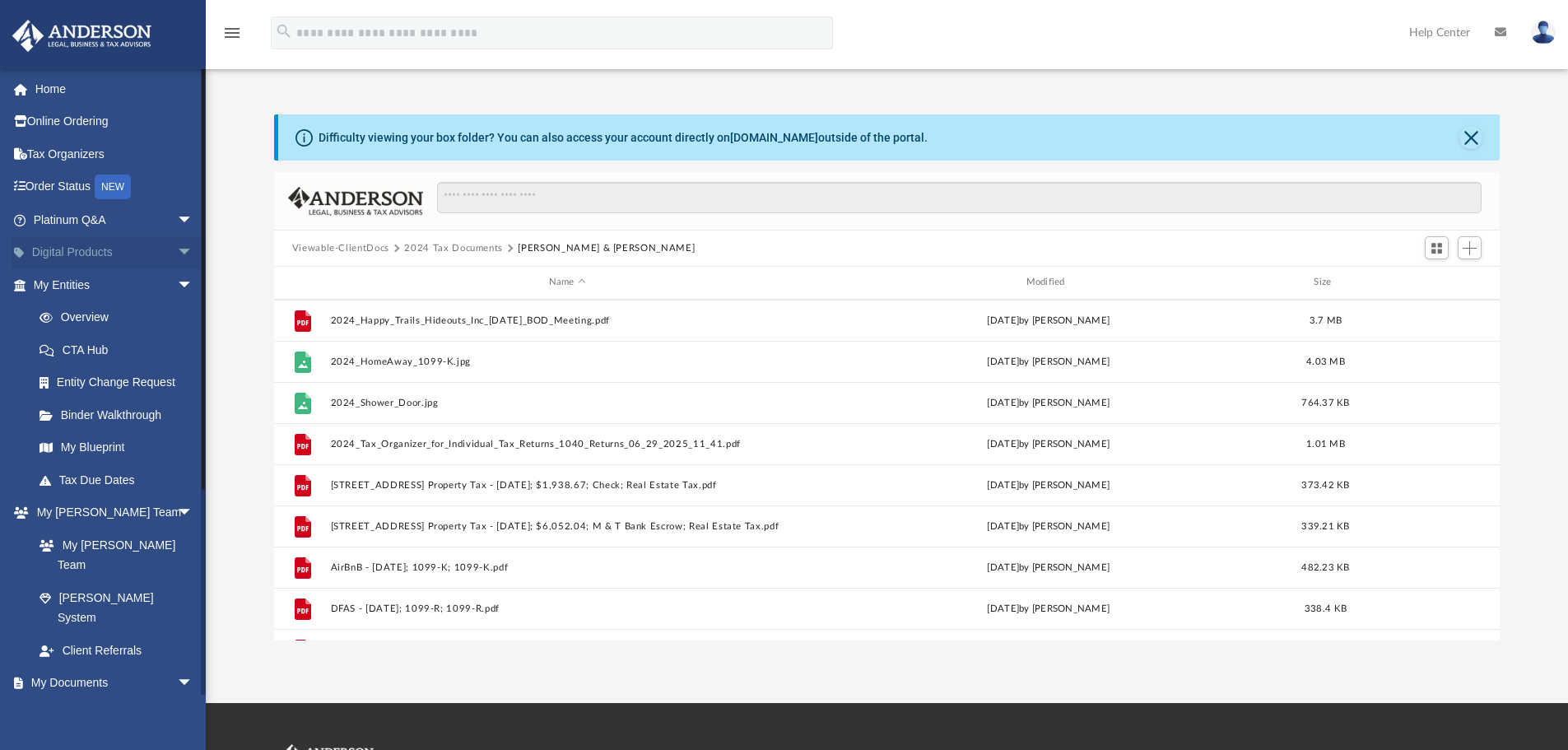
click at [177, 250] on span "arrow_drop_down" at bounding box center [193, 252] width 33 height 33
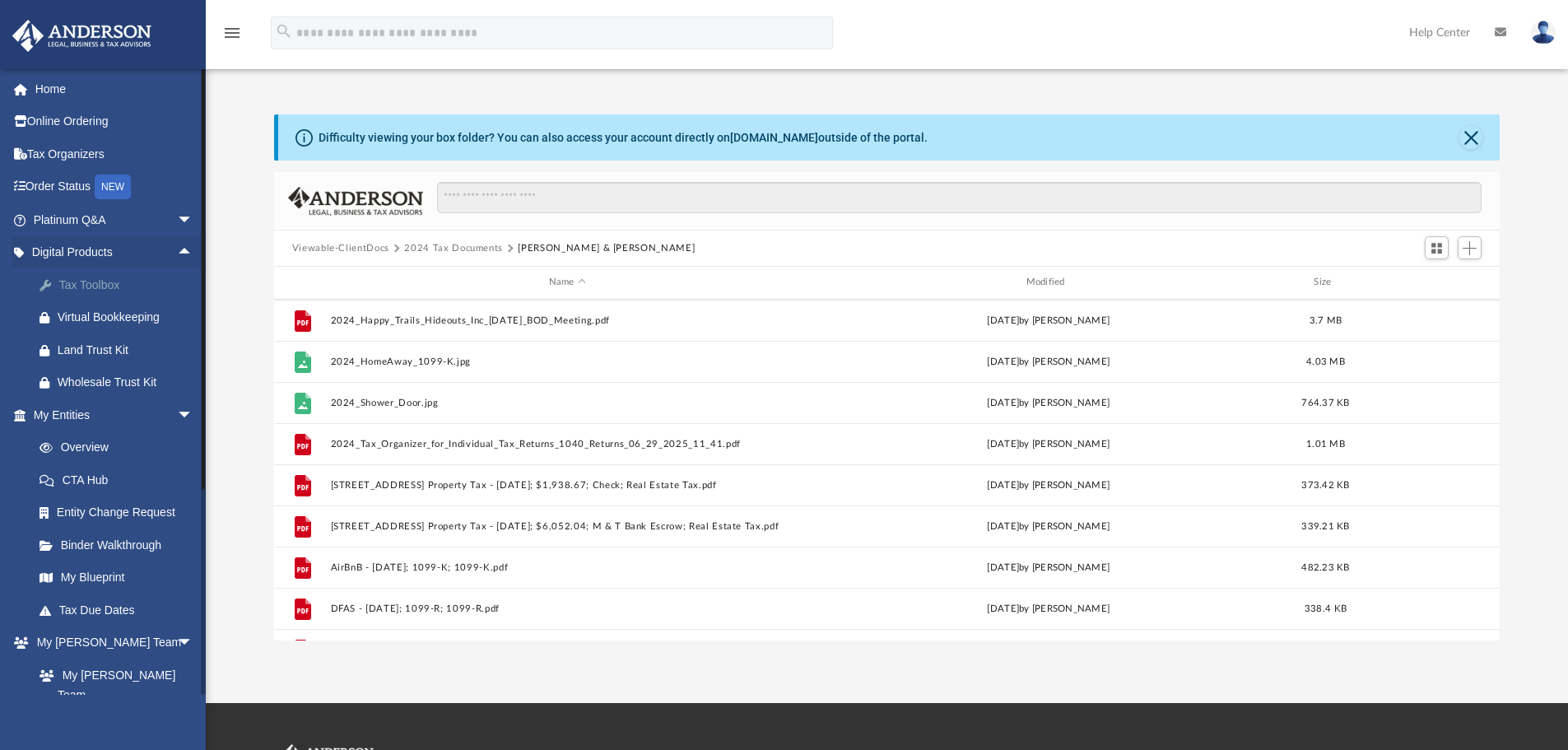
click at [109, 285] on div "Tax Toolbox" at bounding box center [127, 285] width 140 height 21
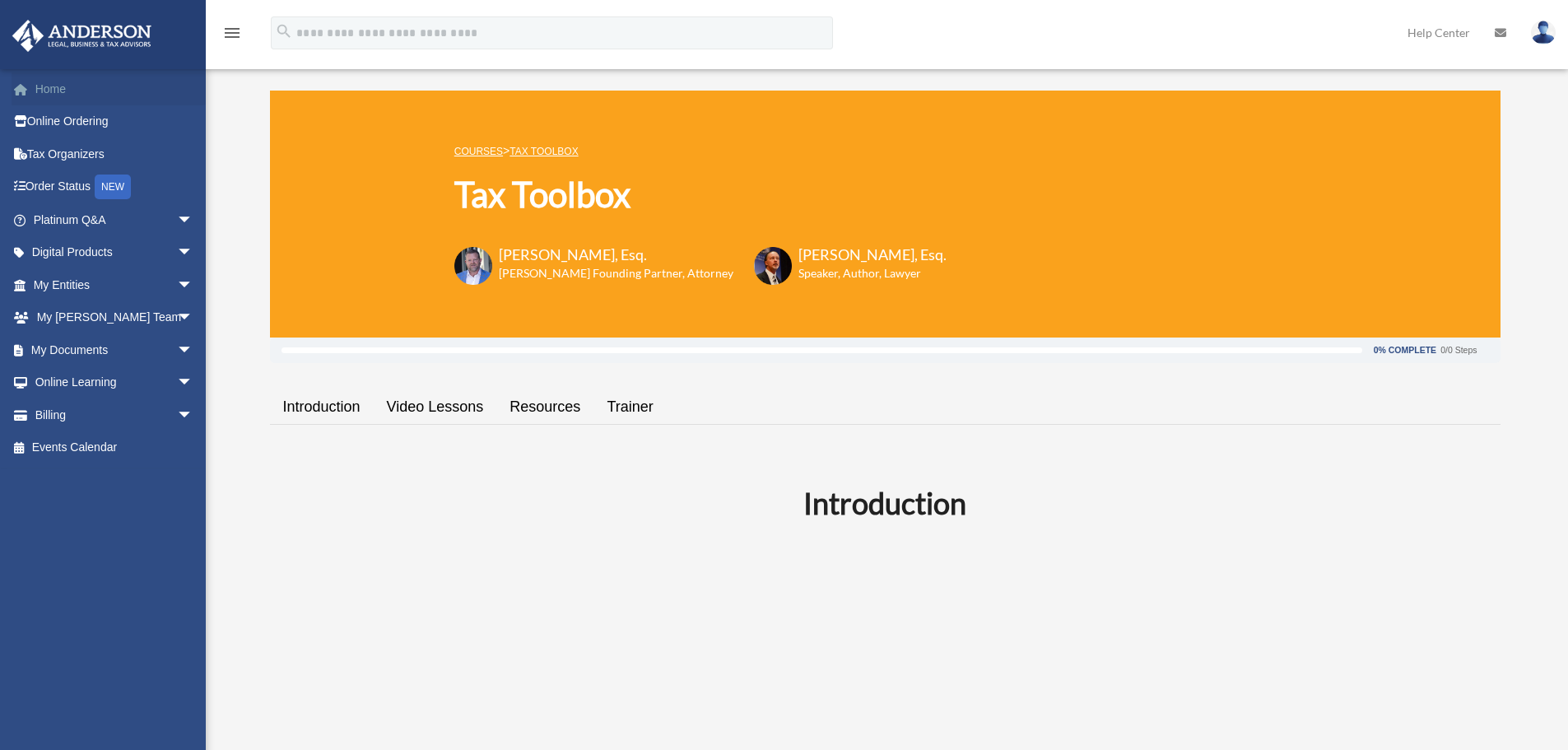
click at [56, 89] on link "Home" at bounding box center [114, 88] width 206 height 33
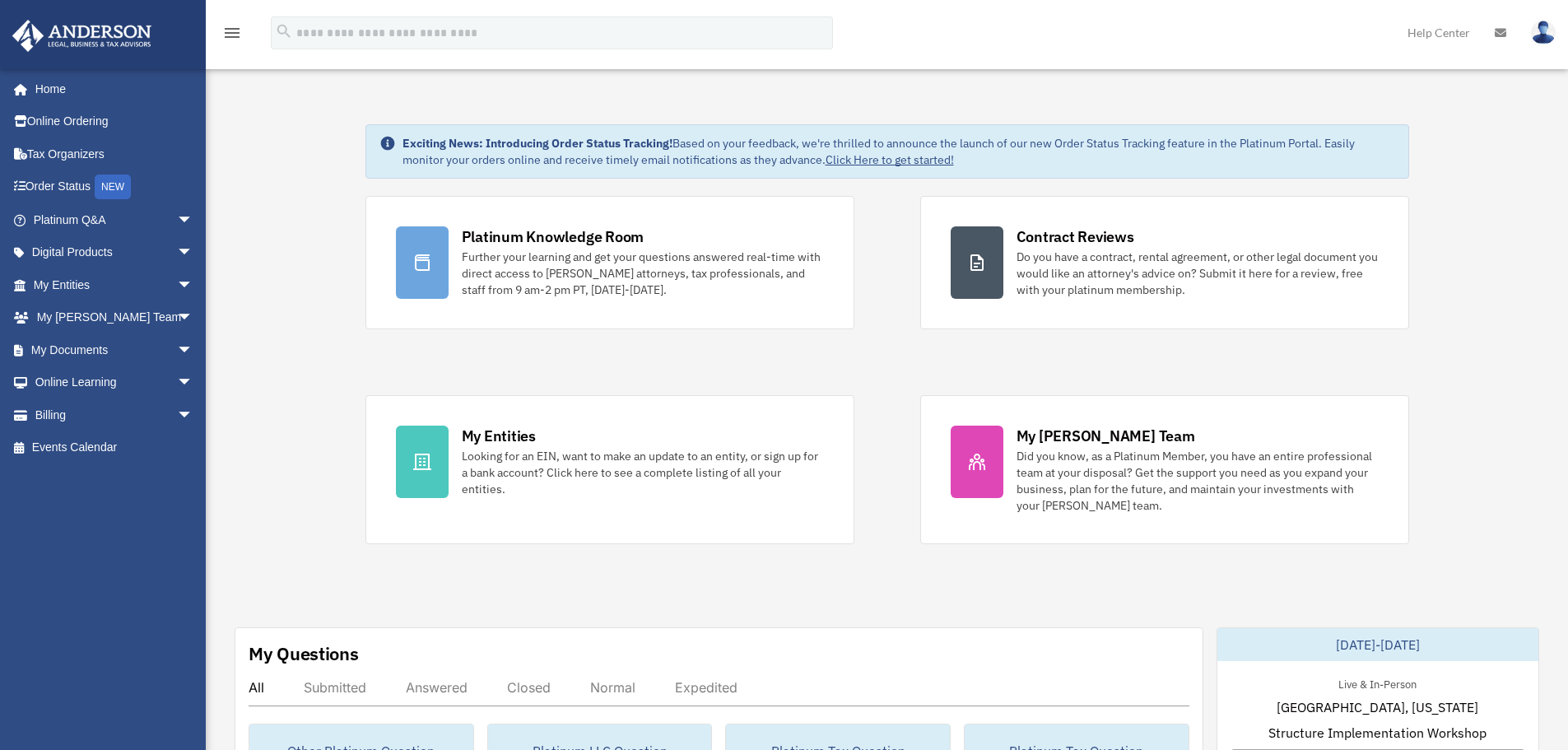
click at [236, 32] on icon "menu" at bounding box center [232, 32] width 20 height 20
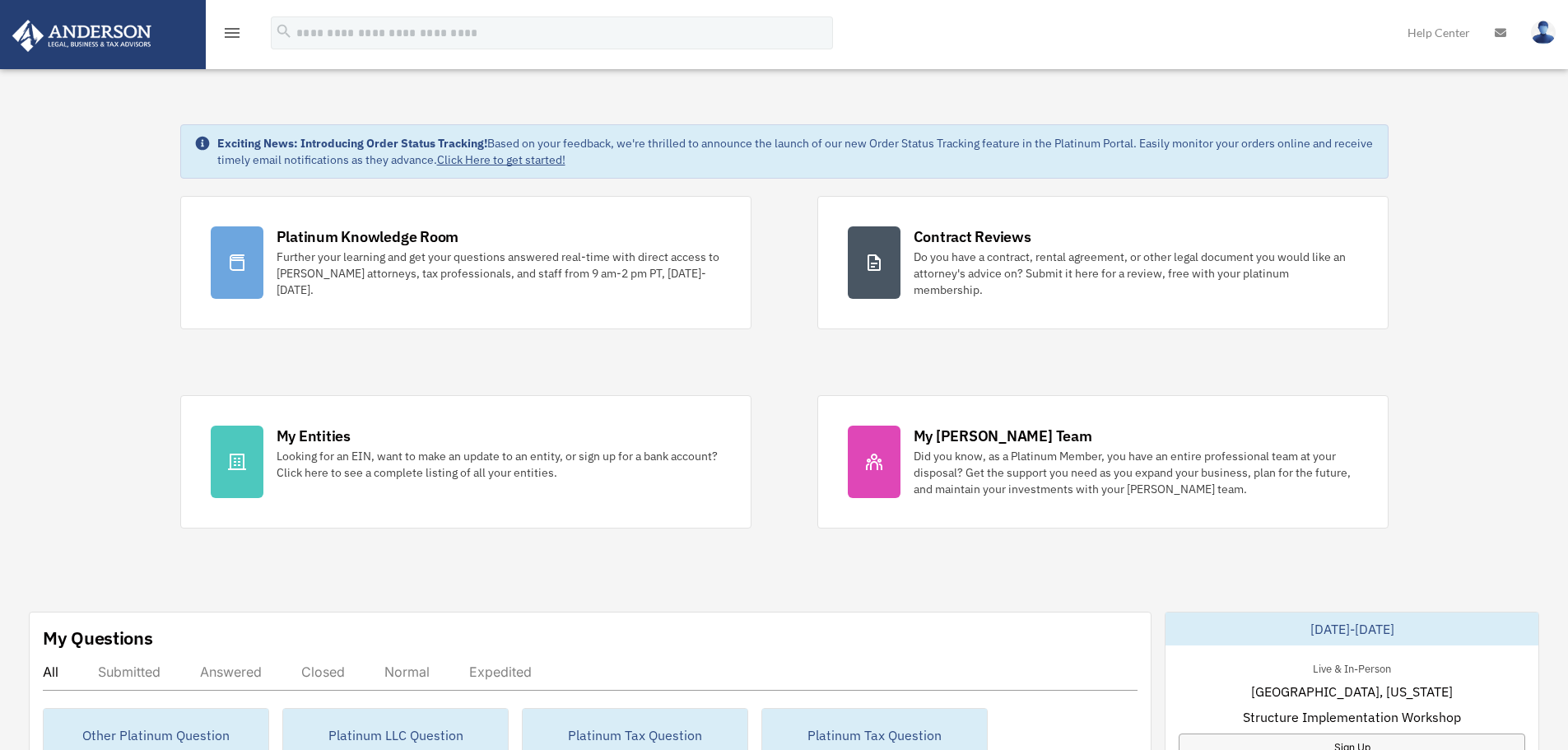
click at [236, 32] on icon "menu" at bounding box center [232, 32] width 20 height 20
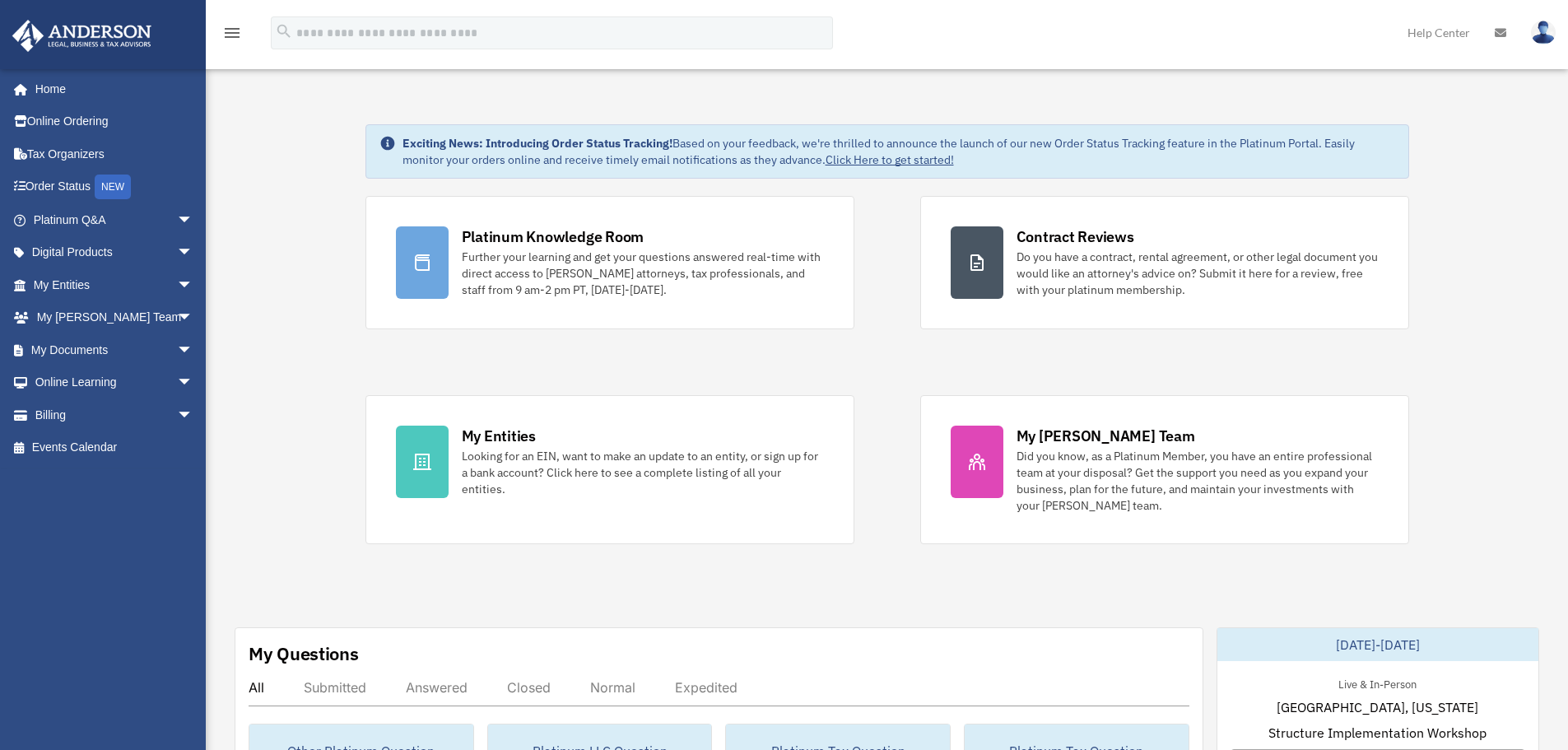
click at [87, 28] on img at bounding box center [82, 36] width 149 height 32
click at [1547, 30] on img at bounding box center [1543, 32] width 25 height 24
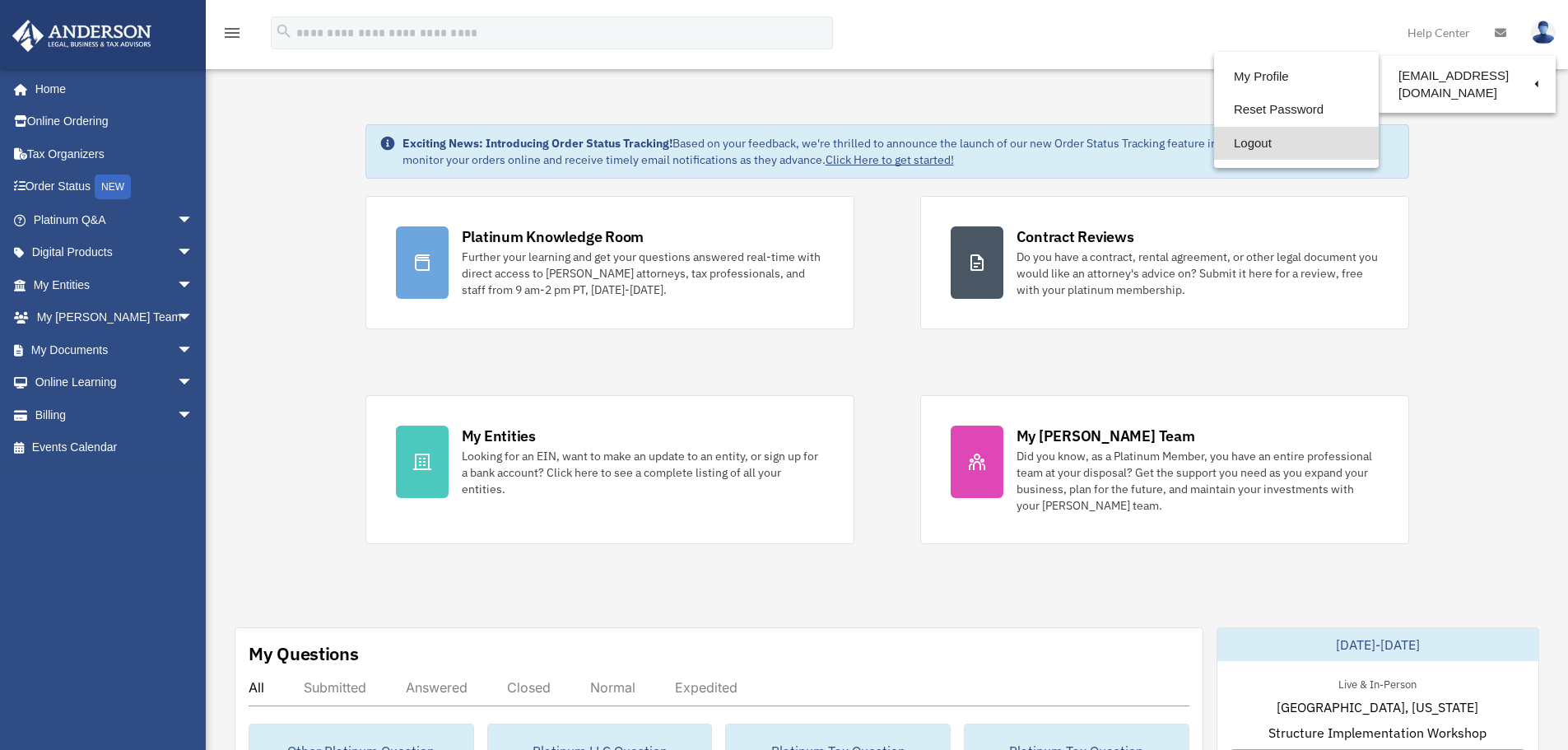
click at [1257, 144] on link "Logout" at bounding box center [1296, 143] width 165 height 33
